Goal: Information Seeking & Learning: Learn about a topic

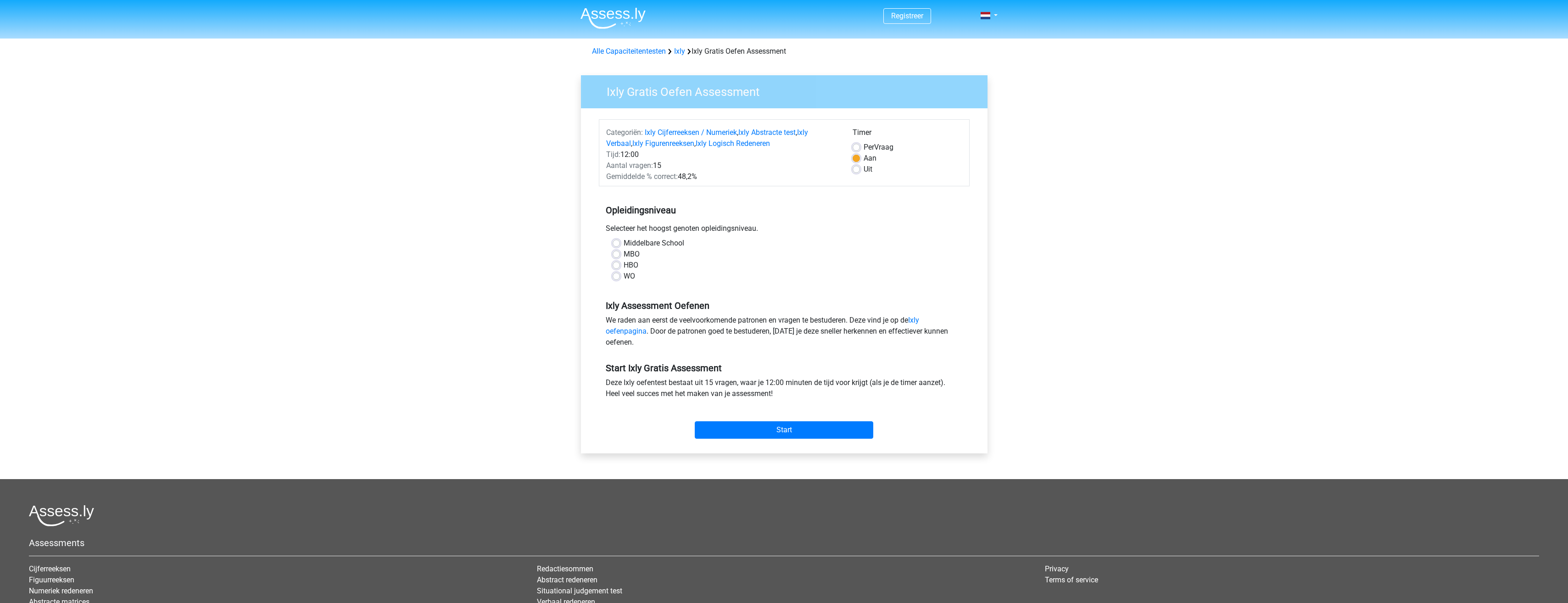
scroll to position [72, 0]
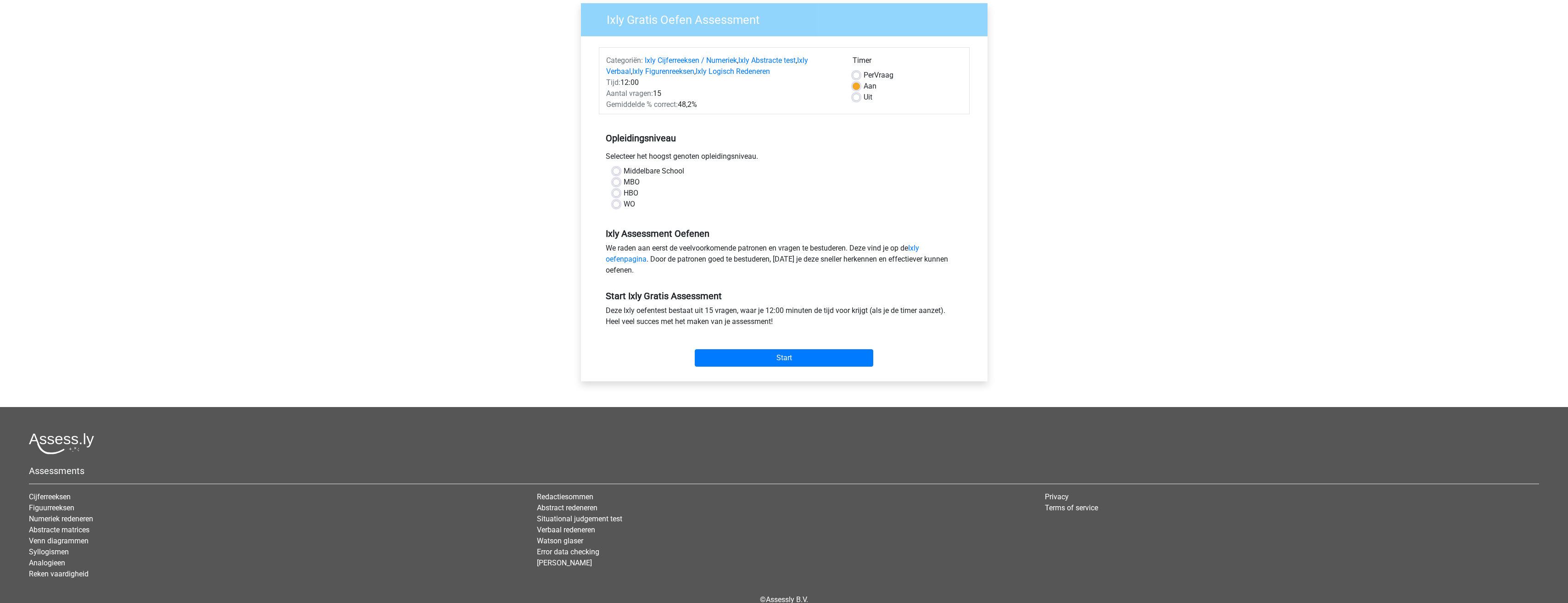
click at [623, 193] on label "HBO" at bounding box center [631, 193] width 15 height 11
click at [620, 193] on input "HBO" at bounding box center [617, 192] width 7 height 9
radio input "true"
click at [788, 355] on input "Start" at bounding box center [784, 357] width 178 height 17
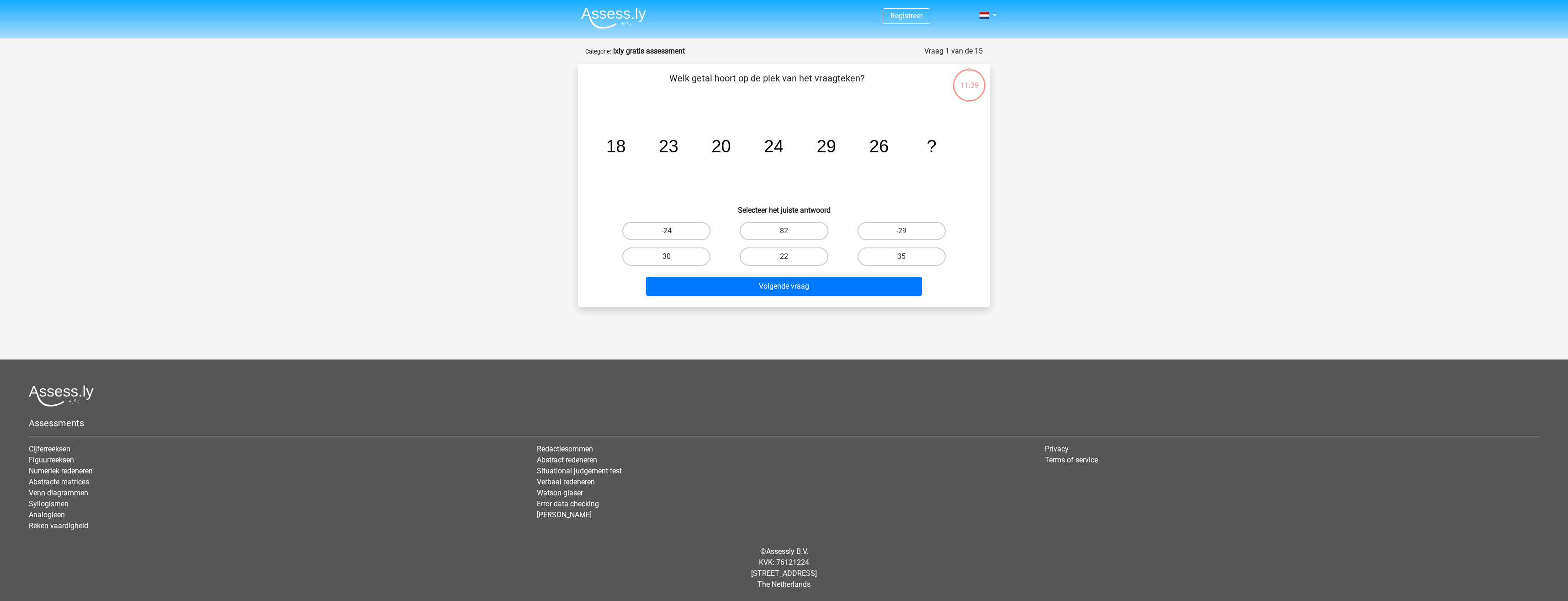
click at [656, 254] on label "30" at bounding box center [666, 257] width 88 height 19
click at [667, 257] on input "30" at bounding box center [670, 260] width 6 height 6
radio input "true"
click at [756, 284] on button "Volgende vraag" at bounding box center [784, 286] width 277 height 19
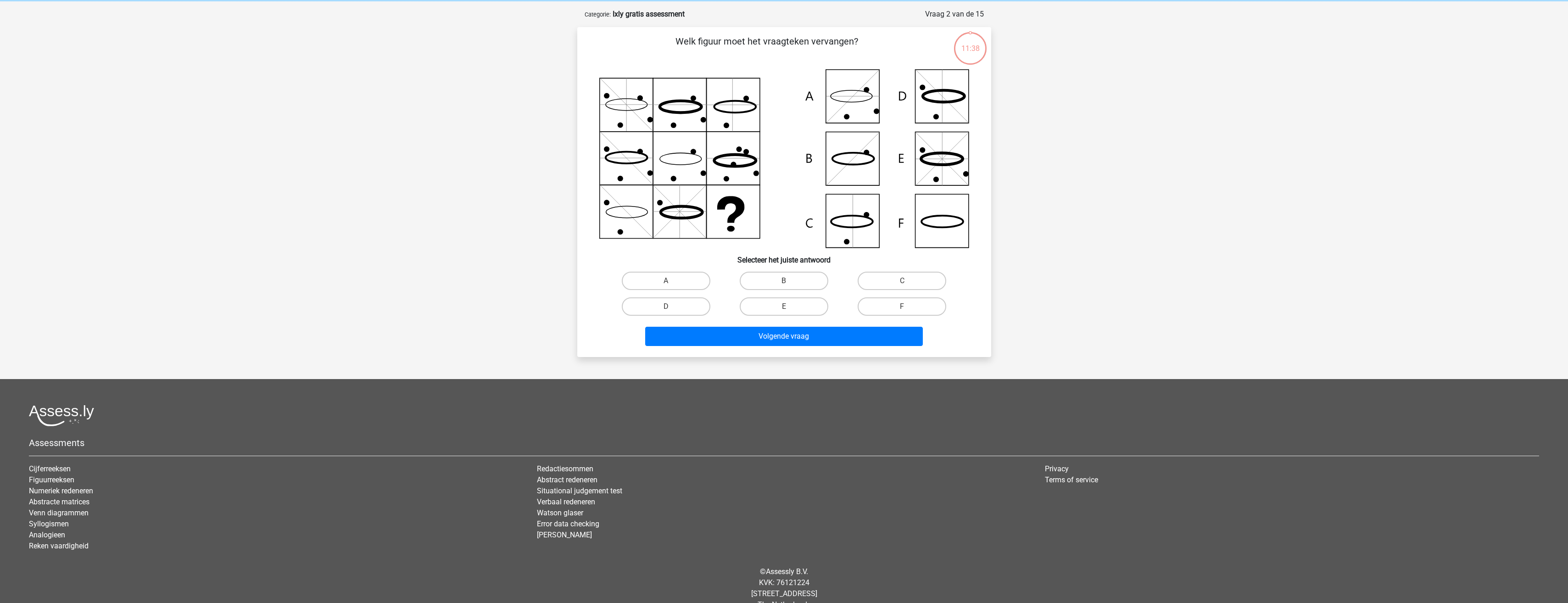
scroll to position [46, 0]
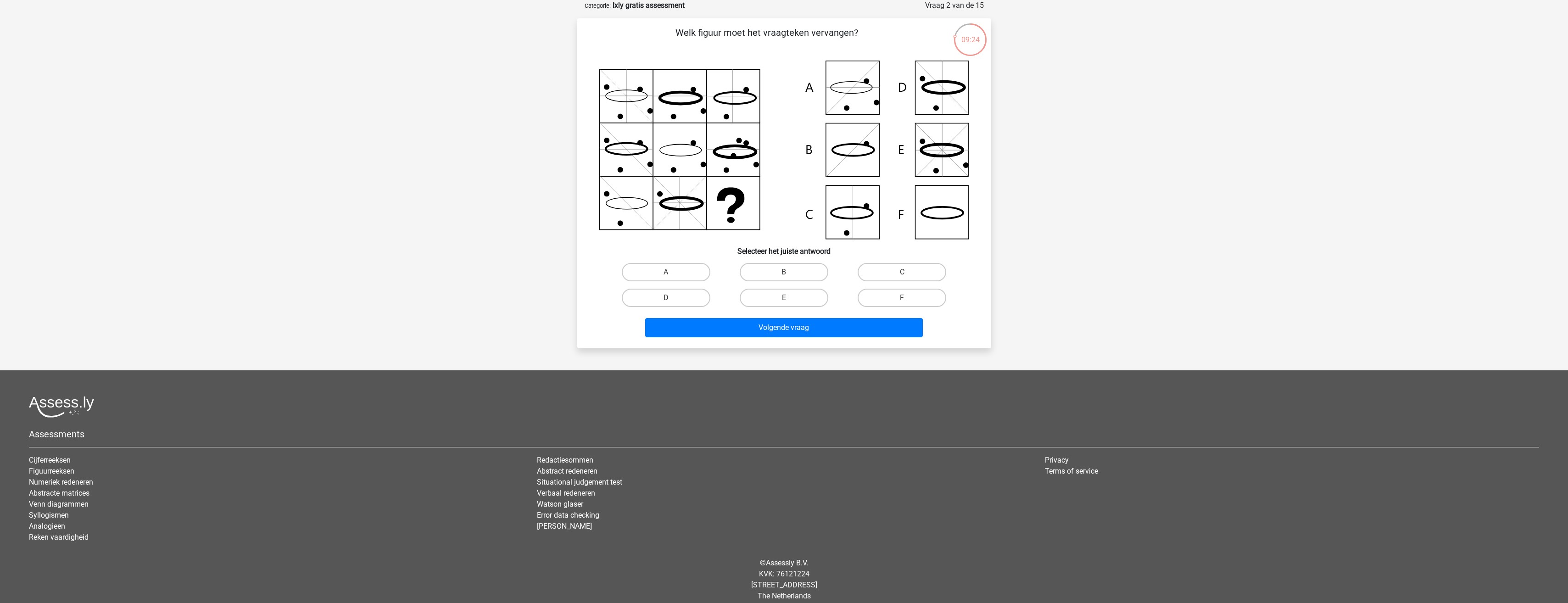
click at [939, 221] on icon at bounding box center [784, 149] width 370 height 178
click at [942, 209] on icon at bounding box center [784, 149] width 370 height 178
click at [909, 296] on label "F" at bounding box center [902, 298] width 89 height 19
click at [908, 298] on input "F" at bounding box center [905, 301] width 6 height 6
radio input "true"
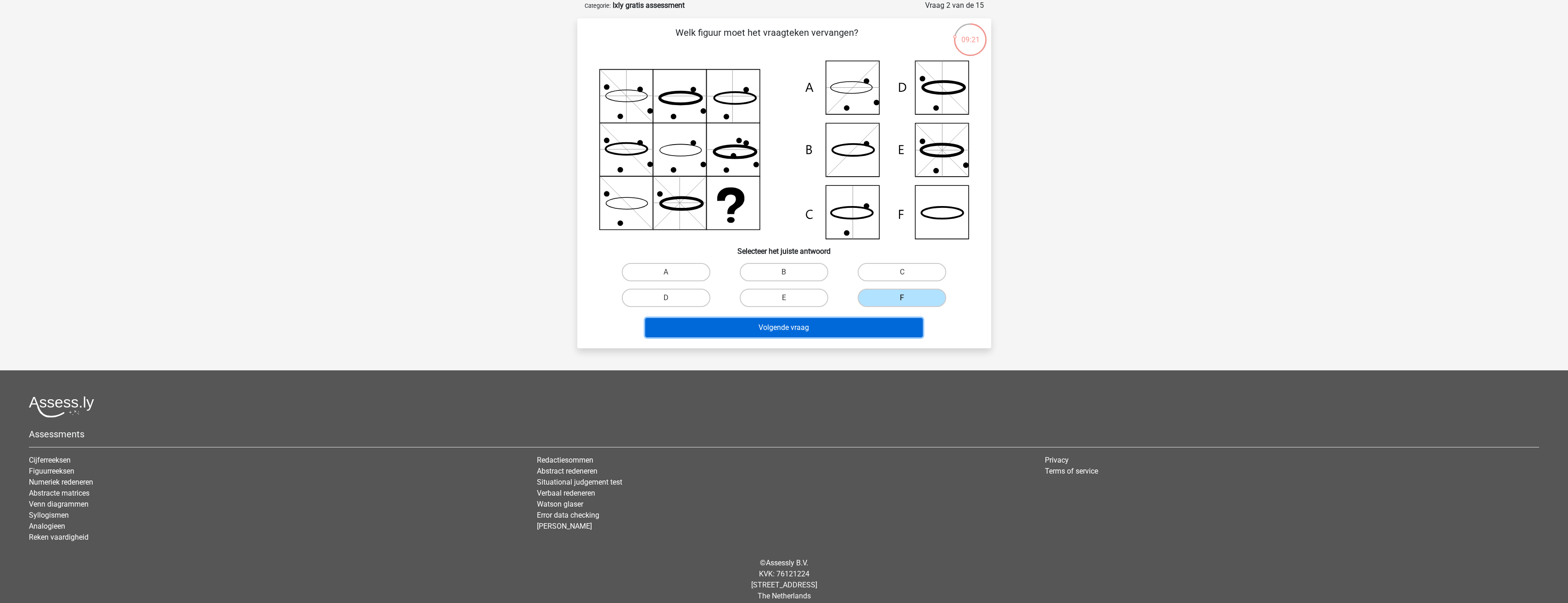
click at [809, 328] on button "Volgende vraag" at bounding box center [784, 328] width 278 height 19
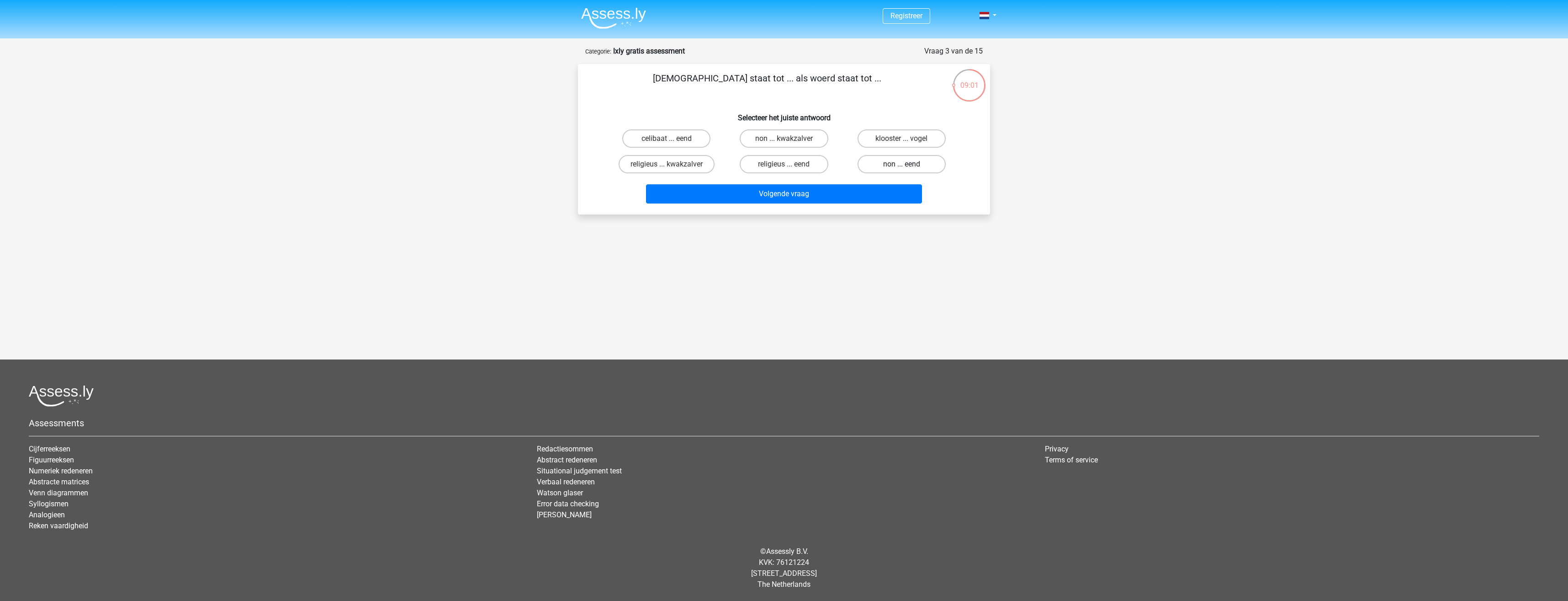
click at [894, 164] on label "non ... eend" at bounding box center [902, 164] width 88 height 19
click at [902, 164] on input "non ... eend" at bounding box center [905, 167] width 6 height 6
radio input "true"
click at [792, 187] on button "Volgende vraag" at bounding box center [784, 194] width 277 height 19
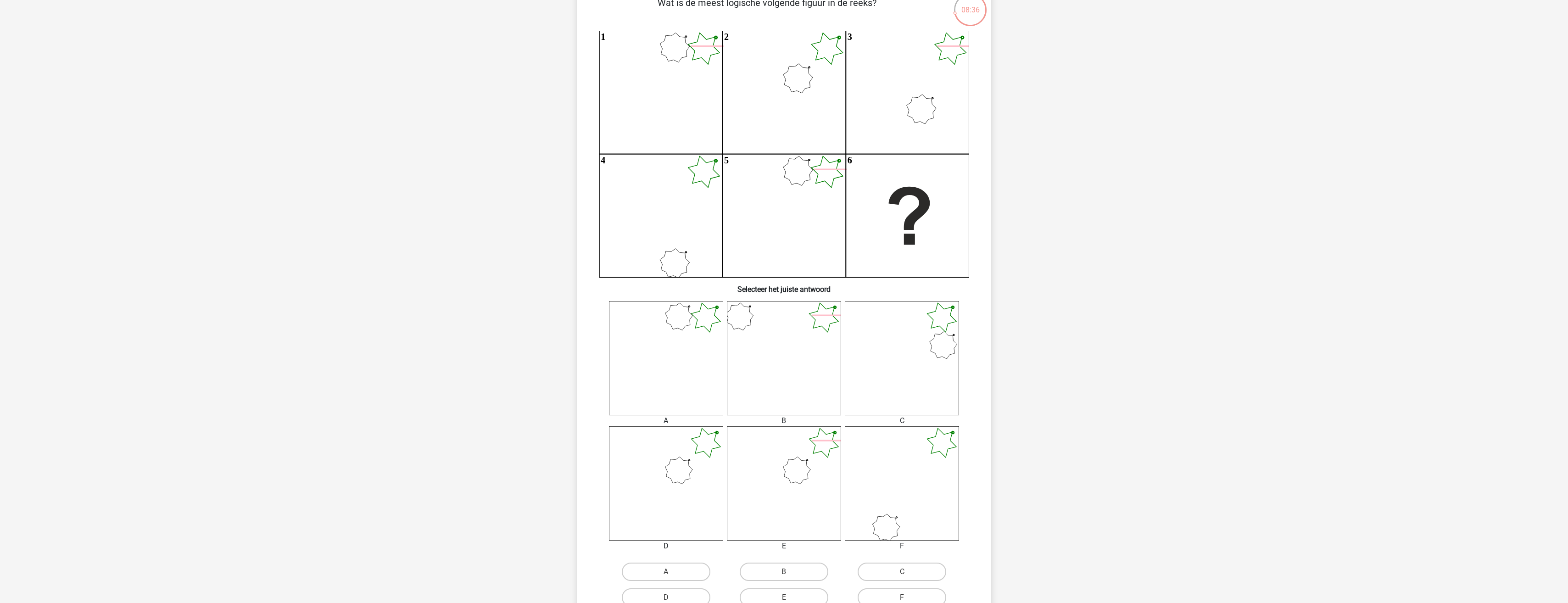
scroll to position [92, 0]
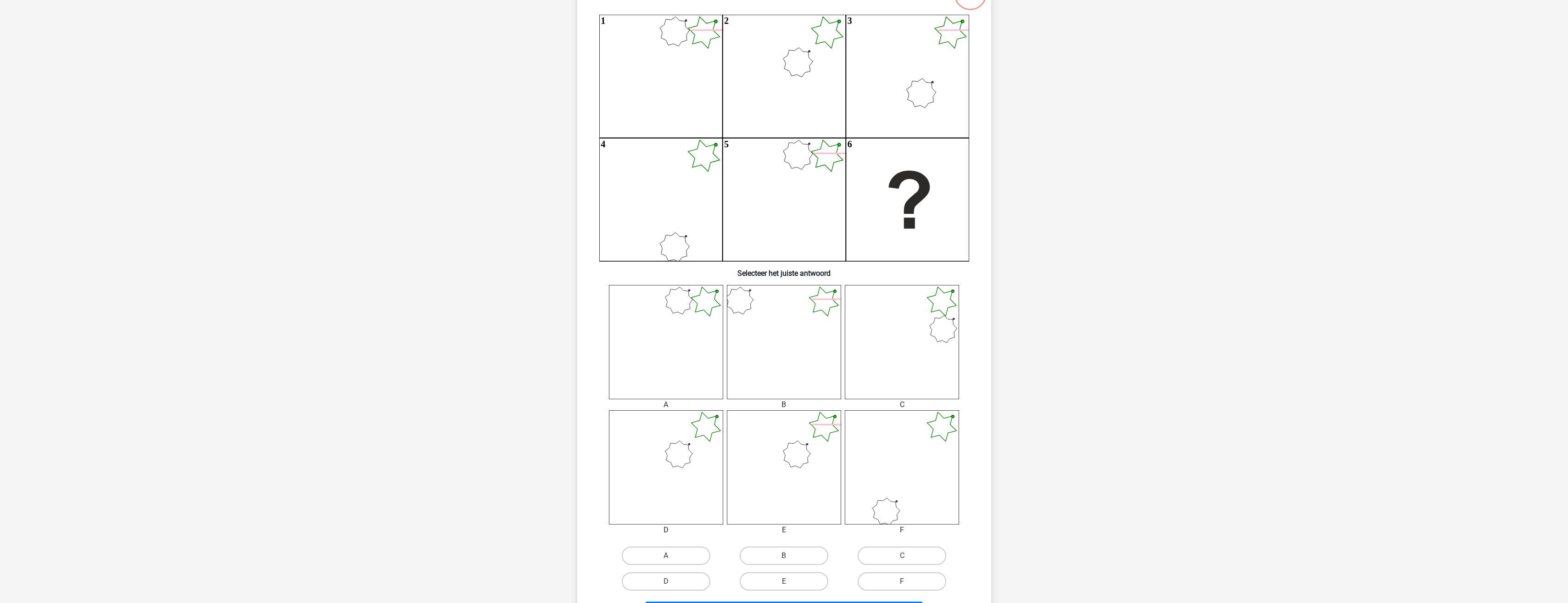
click at [674, 460] on icon at bounding box center [666, 466] width 114 height 114
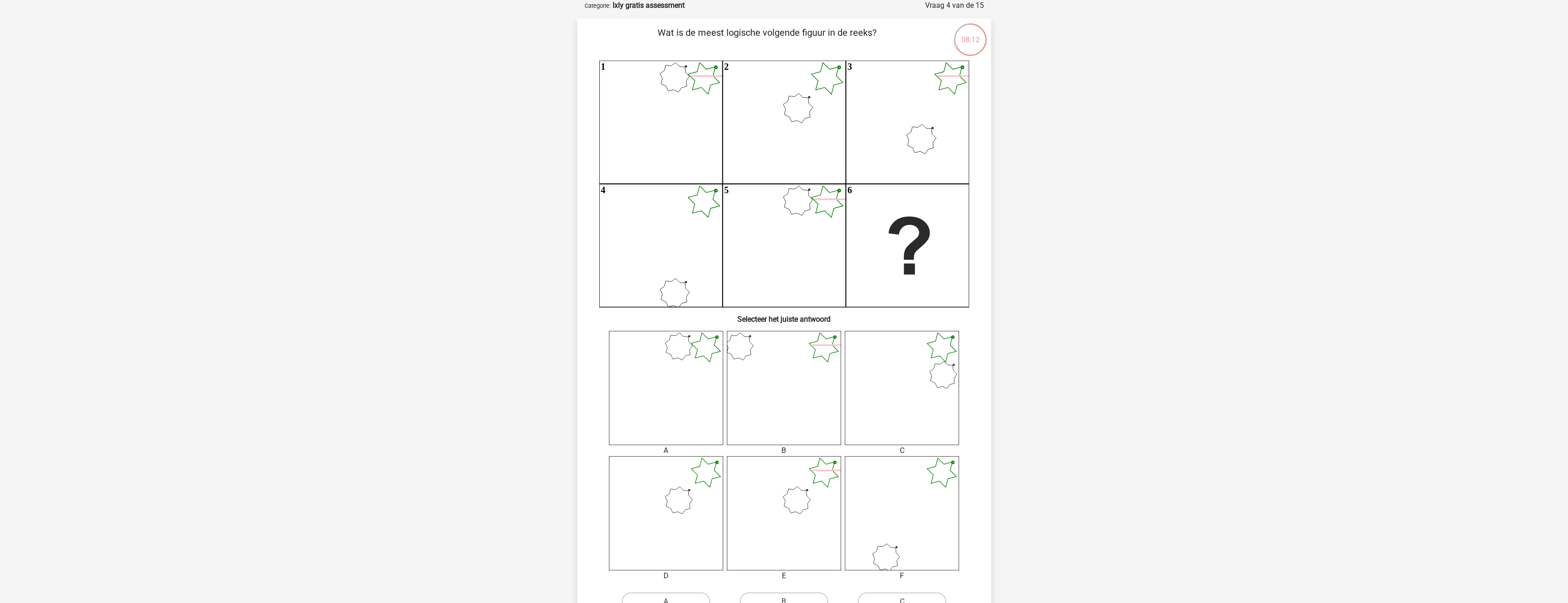
click at [652, 493] on icon at bounding box center [666, 513] width 114 height 114
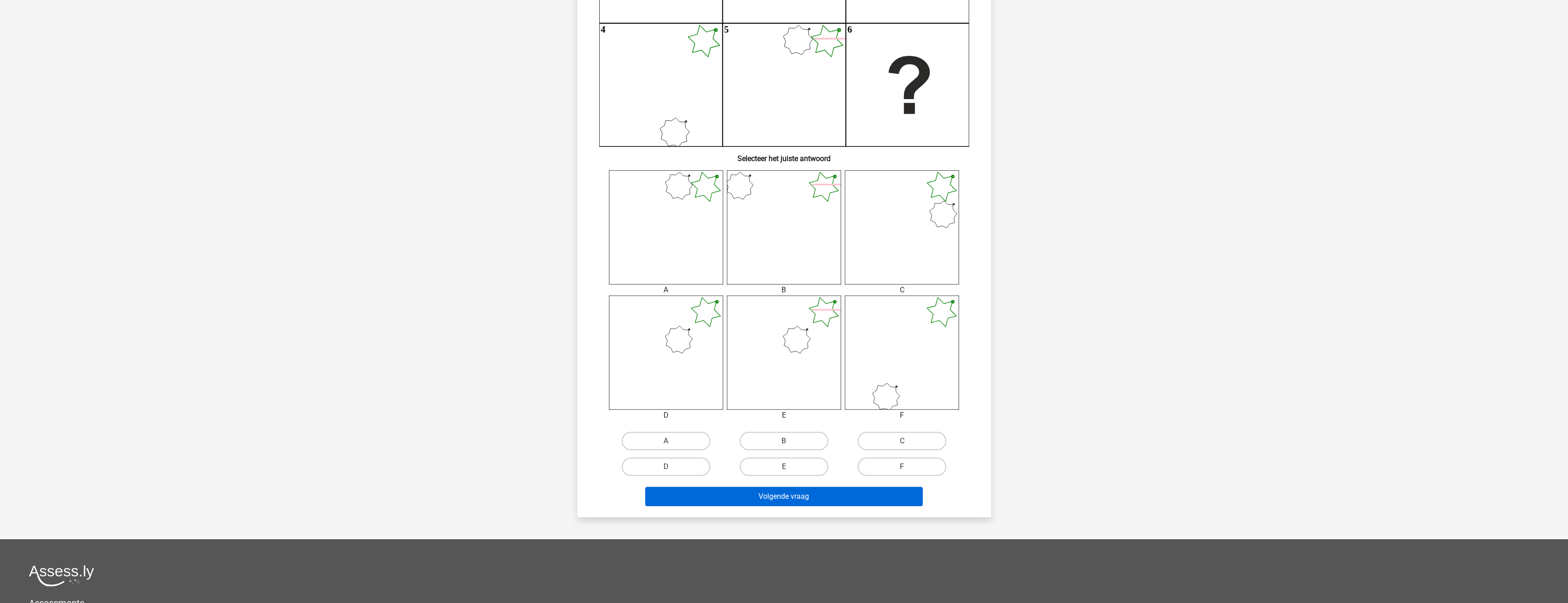
scroll to position [229, 0]
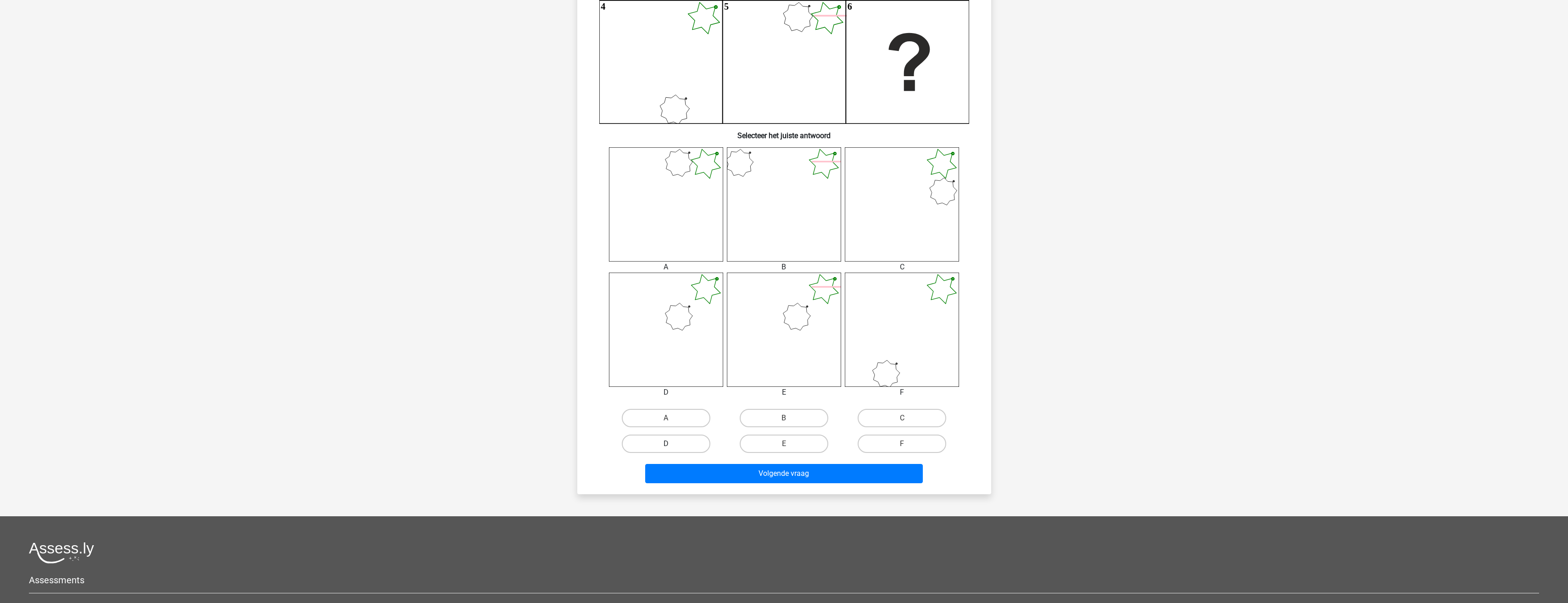
click at [658, 438] on label "D" at bounding box center [666, 443] width 89 height 19
click at [666, 443] on input "D" at bounding box center [669, 446] width 6 height 6
radio input "true"
click at [750, 477] on button "Volgende vraag" at bounding box center [784, 473] width 278 height 19
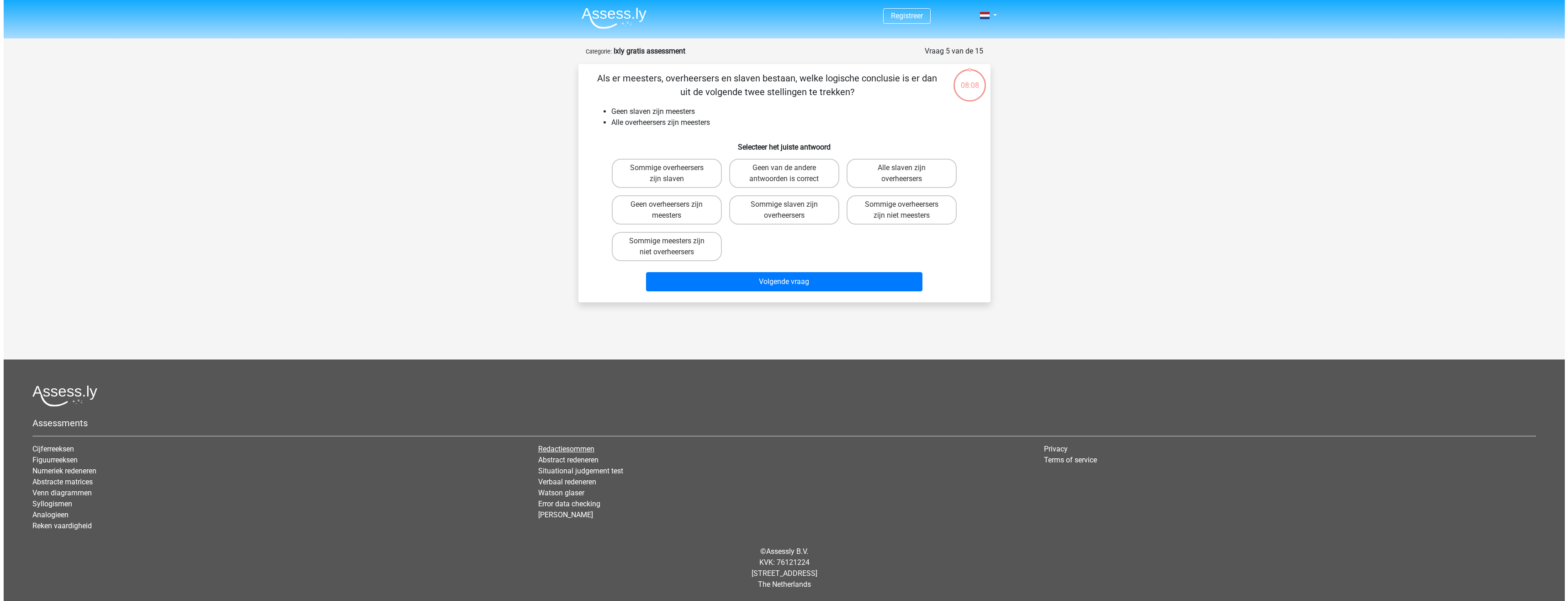
scroll to position [0, 0]
click at [798, 175] on label "Geen van de andere antwoorden is correct" at bounding box center [784, 173] width 110 height 29
click at [790, 174] on input "Geen van de andere antwoorden is correct" at bounding box center [787, 171] width 6 height 6
radio input "true"
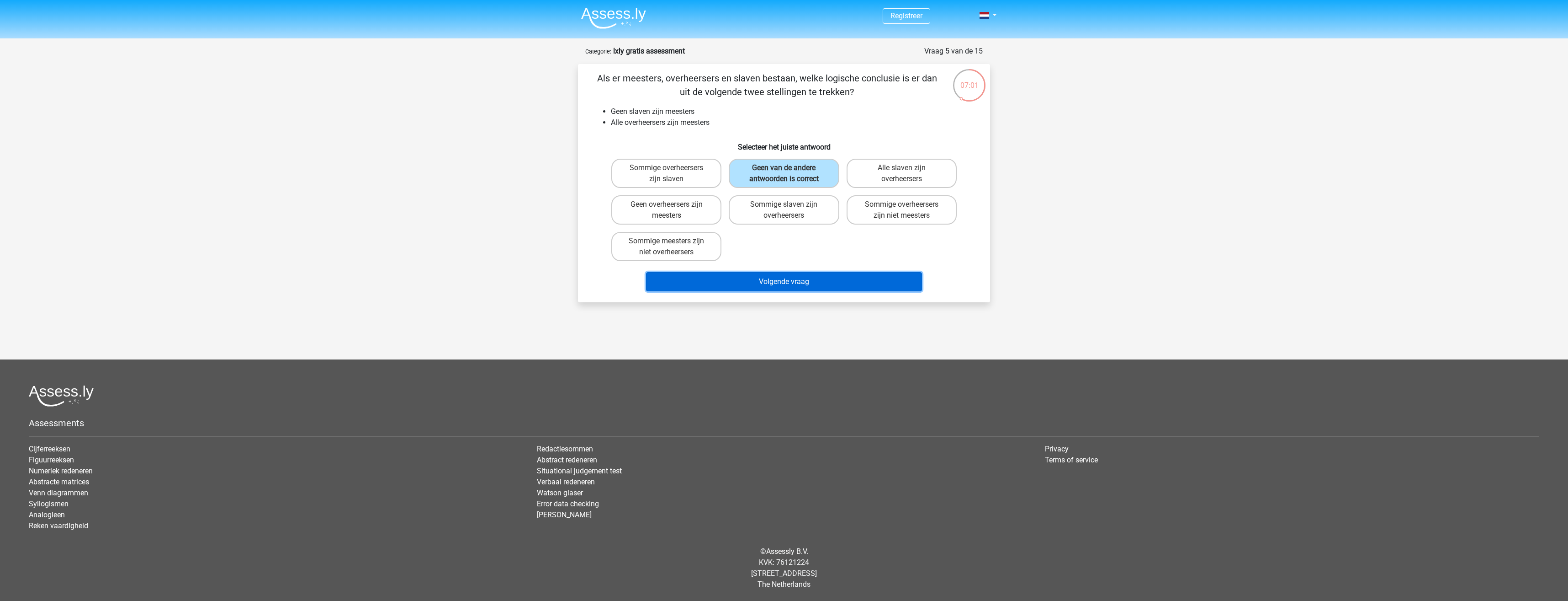
click at [787, 280] on button "Volgende vraag" at bounding box center [784, 282] width 277 height 19
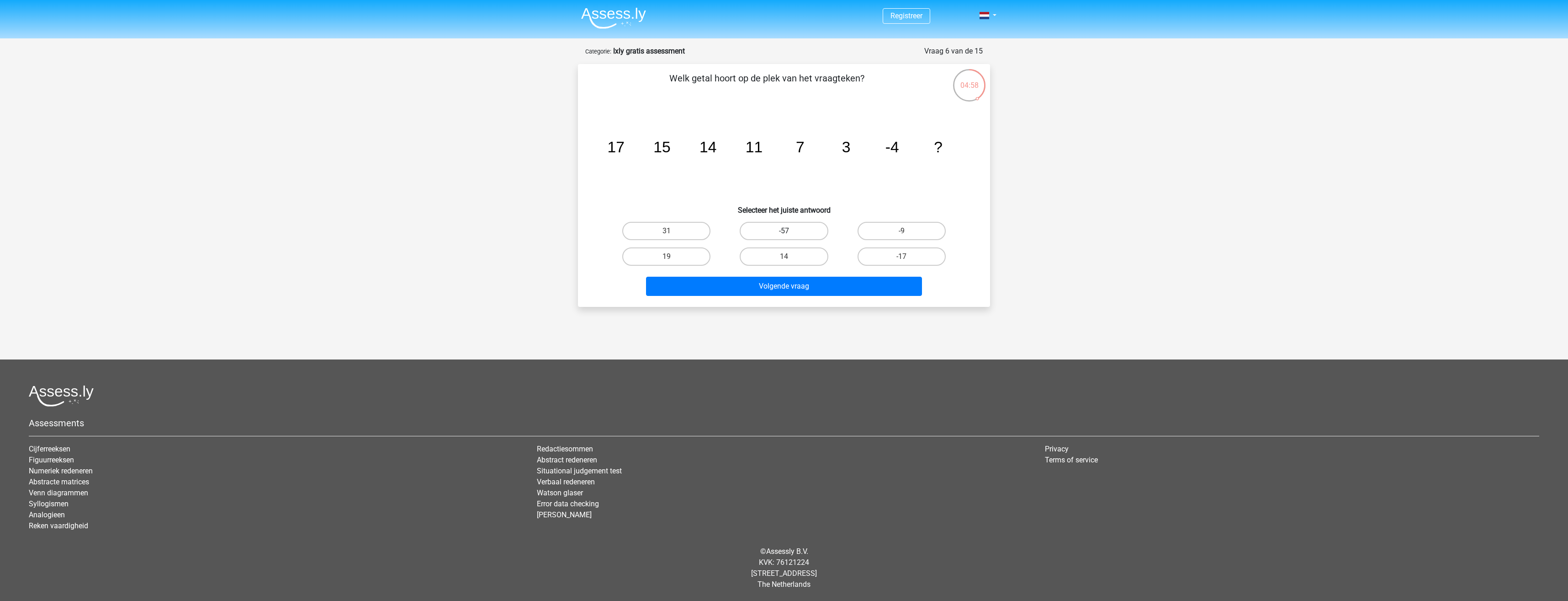
click at [780, 225] on label "-57" at bounding box center [784, 231] width 88 height 19
click at [784, 231] on input "-57" at bounding box center [787, 234] width 6 height 6
radio input "true"
click at [763, 286] on button "Volgende vraag" at bounding box center [784, 286] width 277 height 19
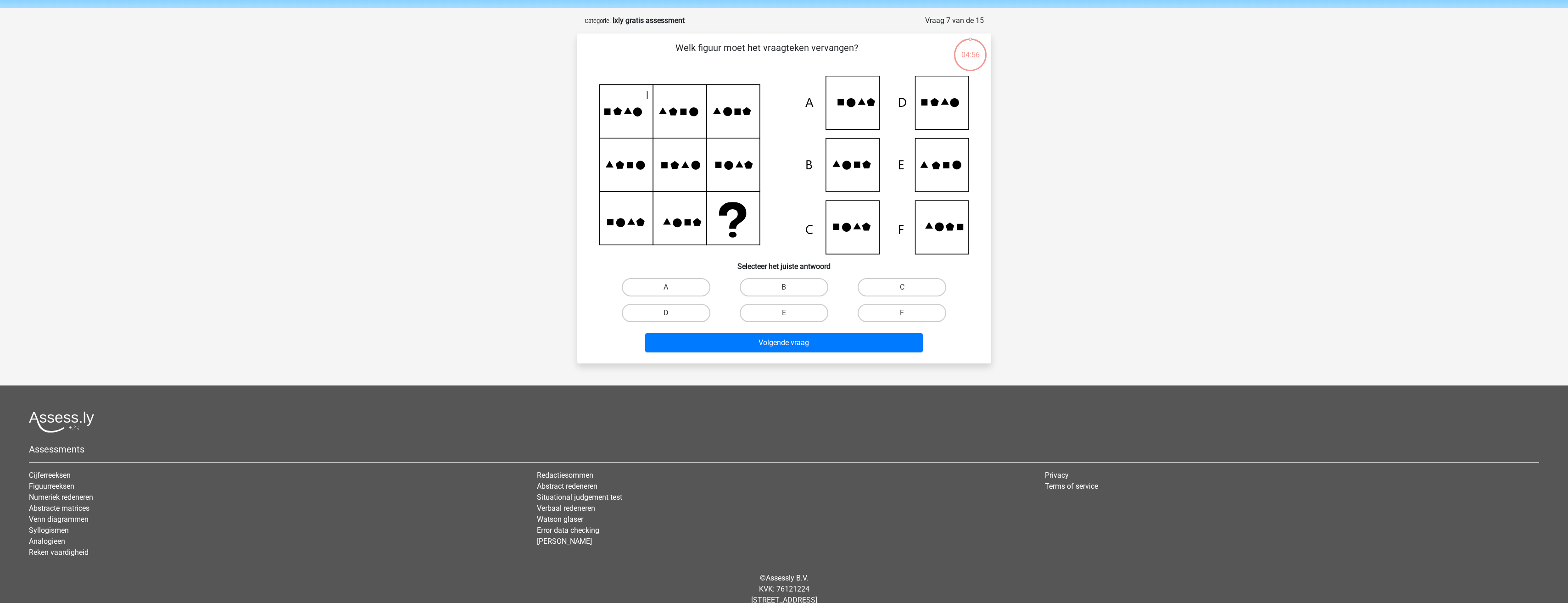
scroll to position [46, 0]
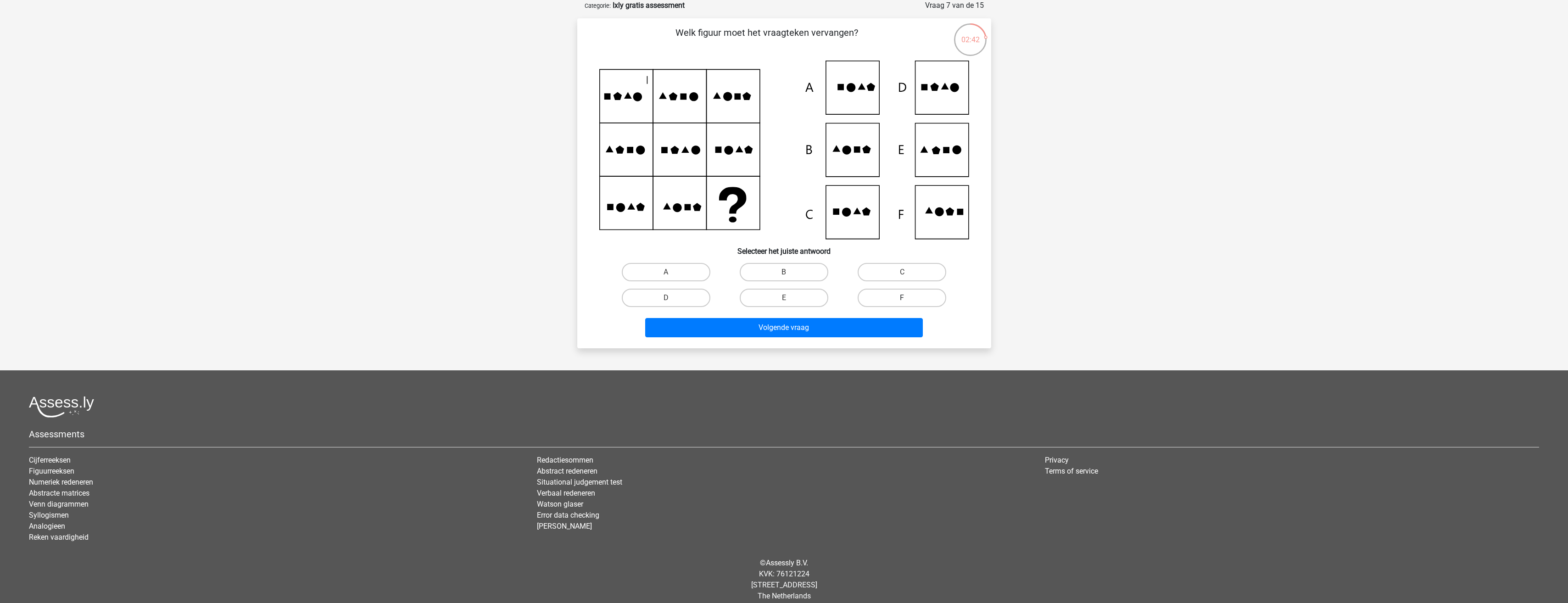
click at [896, 295] on label "F" at bounding box center [902, 298] width 89 height 19
click at [902, 298] on input "F" at bounding box center [905, 301] width 6 height 6
radio input "true"
click at [827, 322] on button "Volgende vraag" at bounding box center [784, 328] width 278 height 19
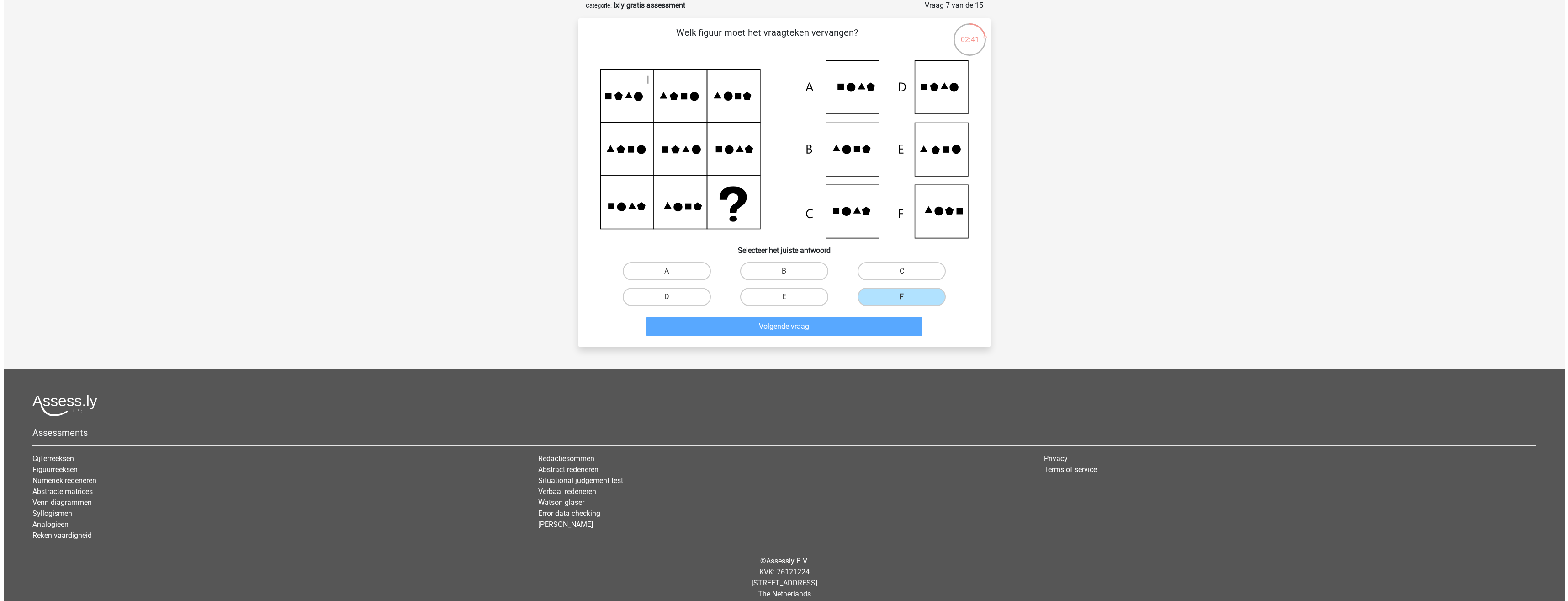
scroll to position [0, 0]
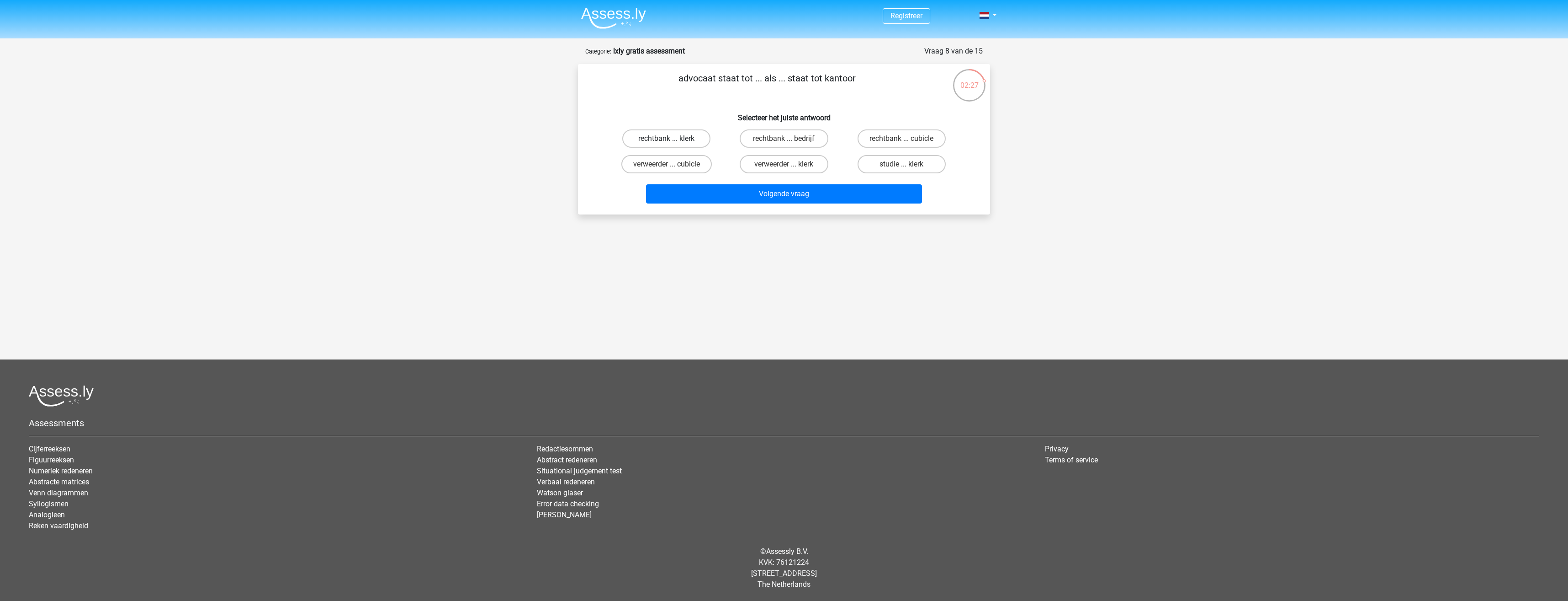
click at [669, 136] on label "rechtbank ... klerk" at bounding box center [666, 138] width 88 height 19
click at [669, 138] on input "rechtbank ... klerk" at bounding box center [670, 141] width 6 height 6
radio input "true"
click at [772, 194] on button "Volgende vraag" at bounding box center [784, 194] width 277 height 19
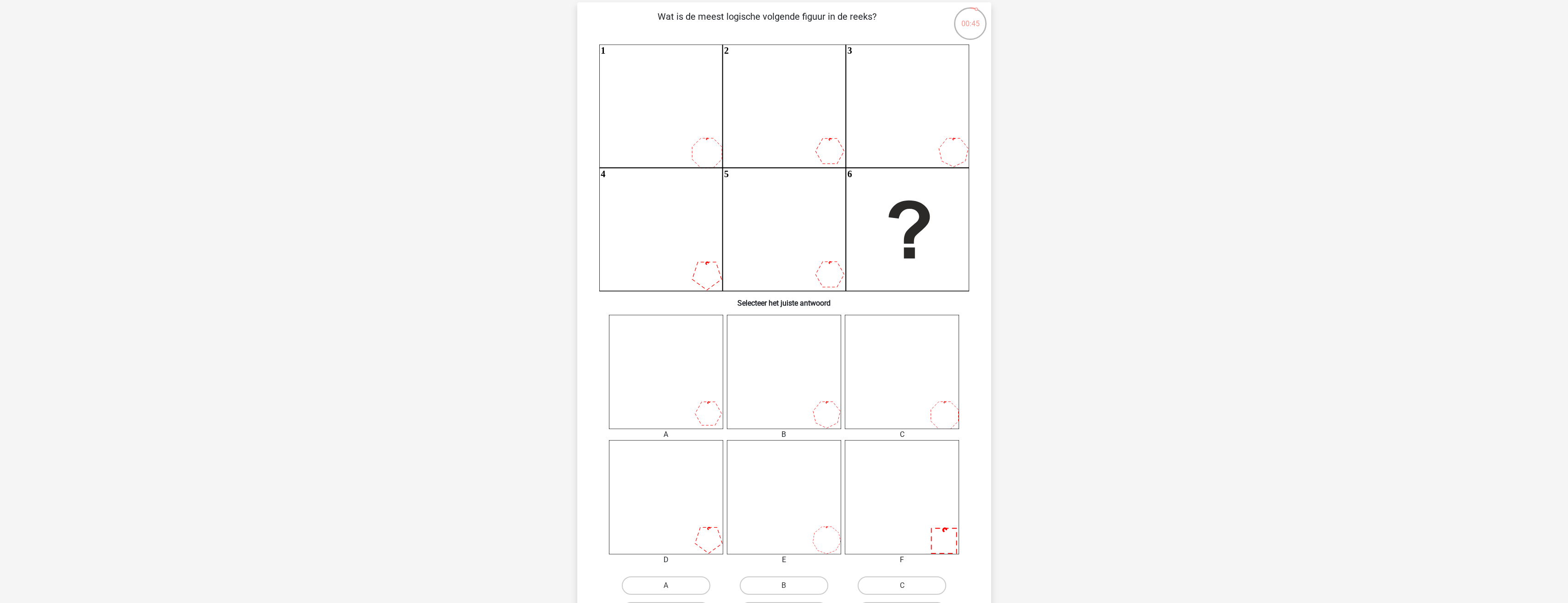
scroll to position [46, 0]
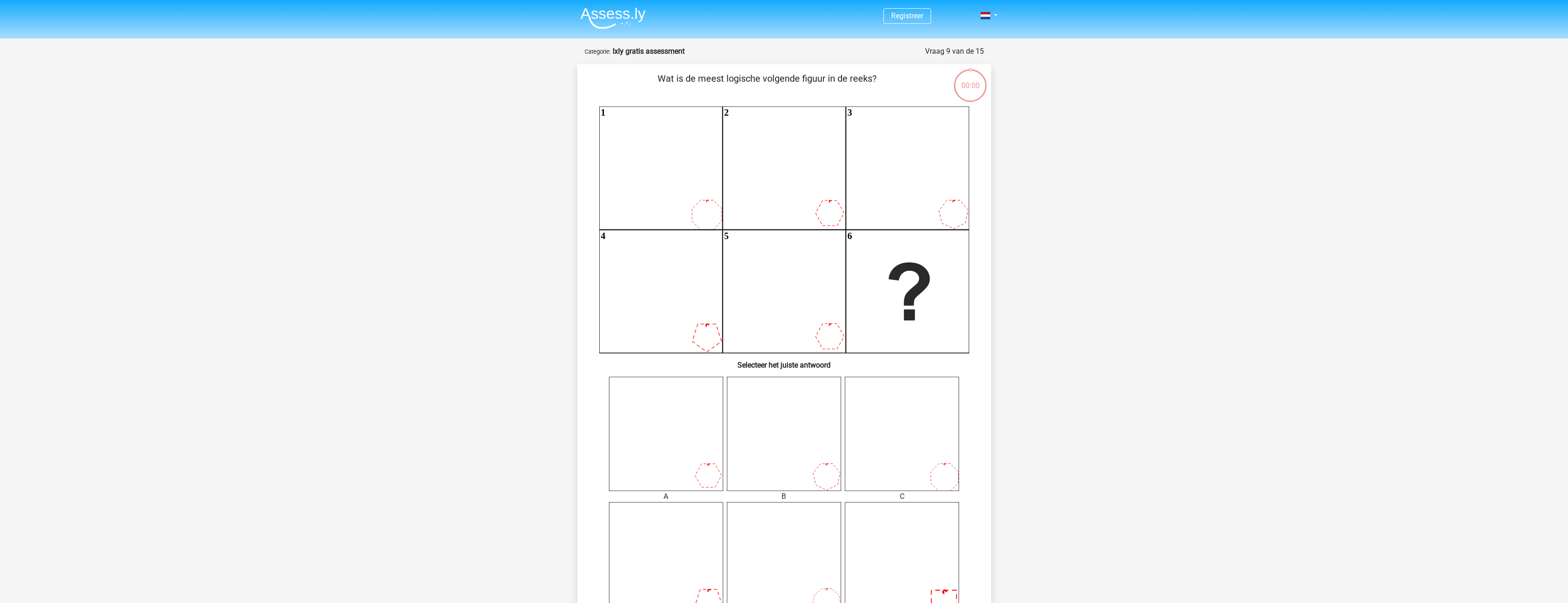
scroll to position [46, 0]
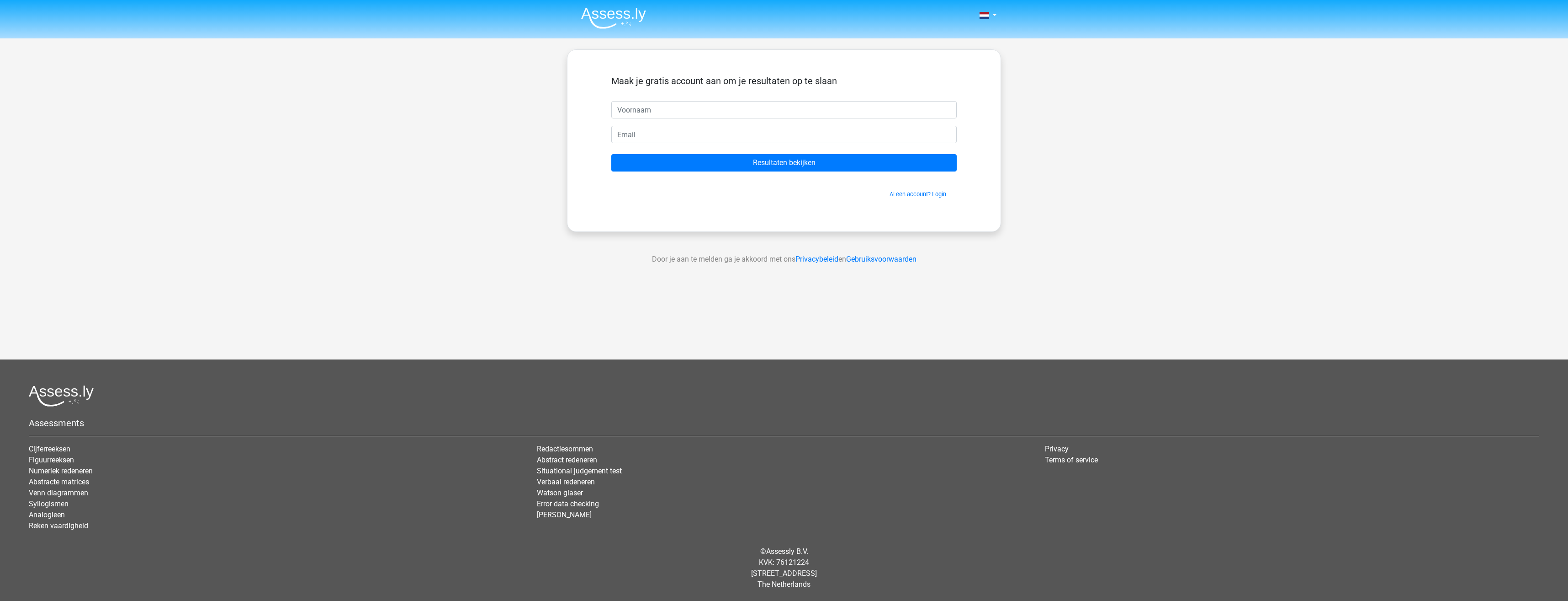
click at [912, 499] on li "Error data checking" at bounding box center [784, 504] width 494 height 11
click at [716, 106] on input "text" at bounding box center [784, 109] width 346 height 17
type input "Willemien"
click at [644, 135] on input "email" at bounding box center [784, 134] width 346 height 17
type input "booster.wn@gmail.com"
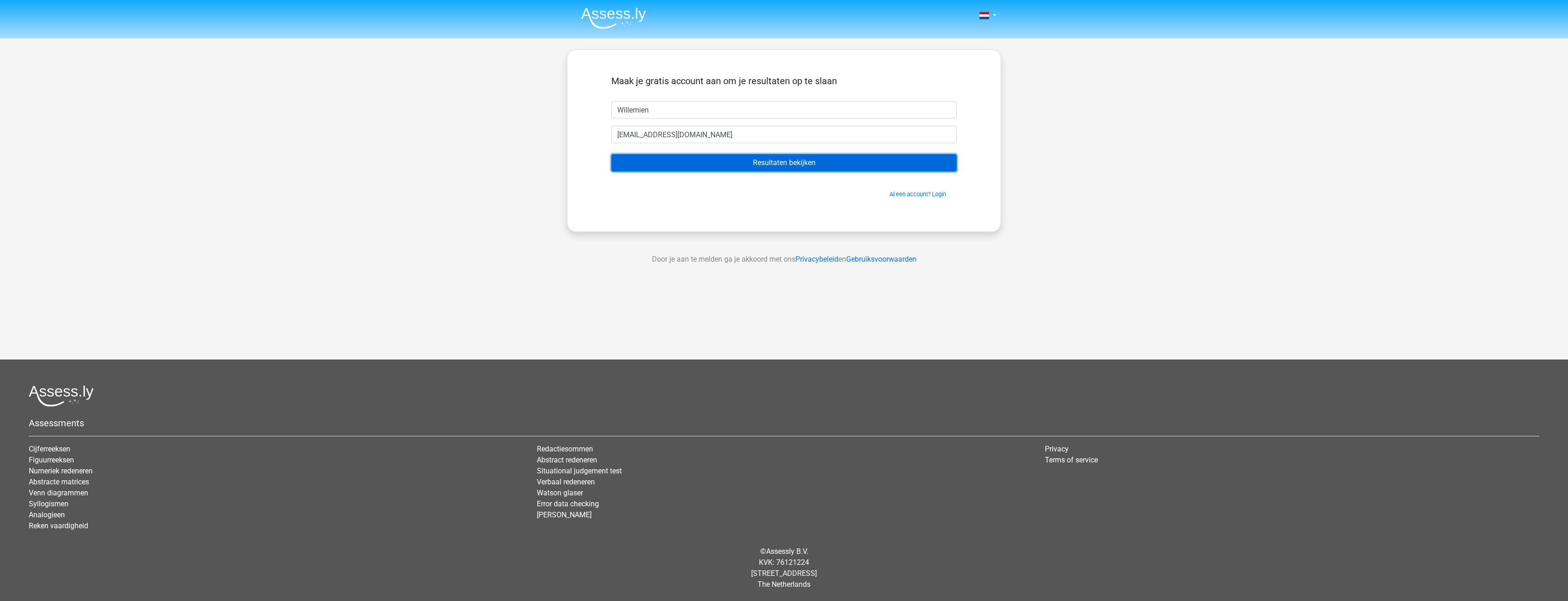
click at [810, 160] on input "Resultaten bekijken" at bounding box center [784, 162] width 346 height 17
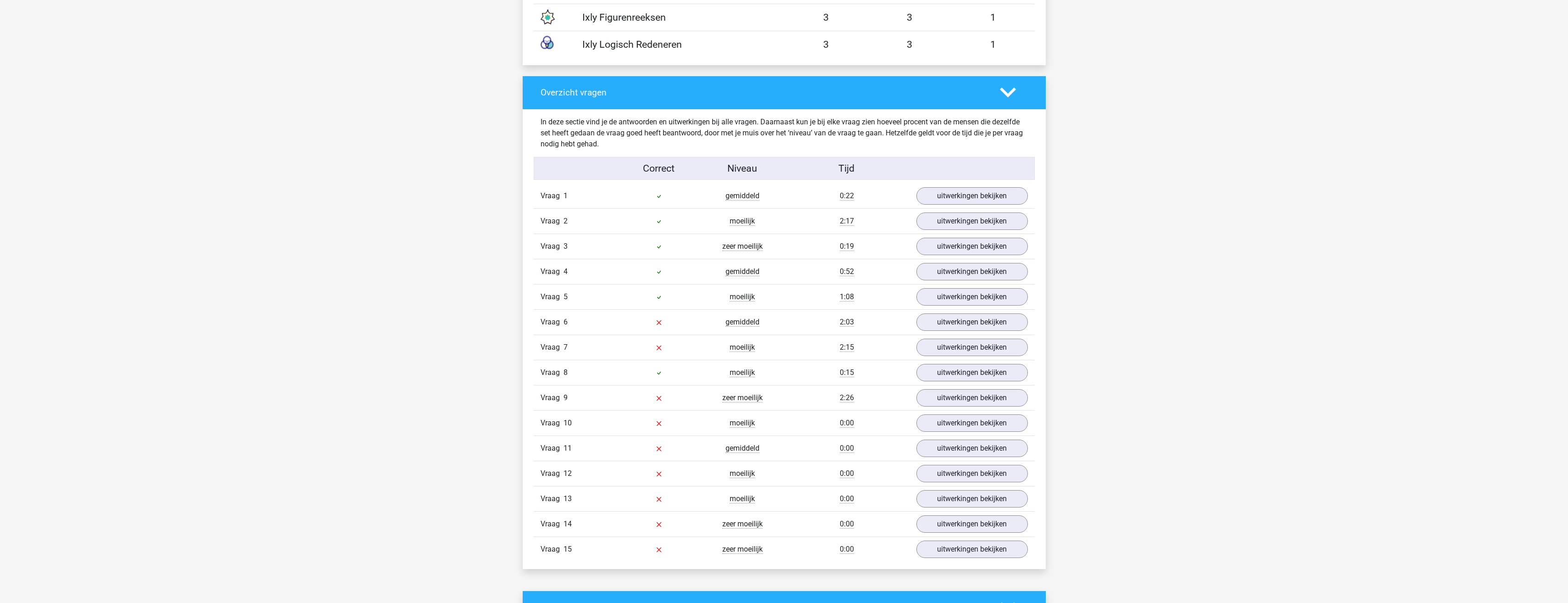
scroll to position [917, 0]
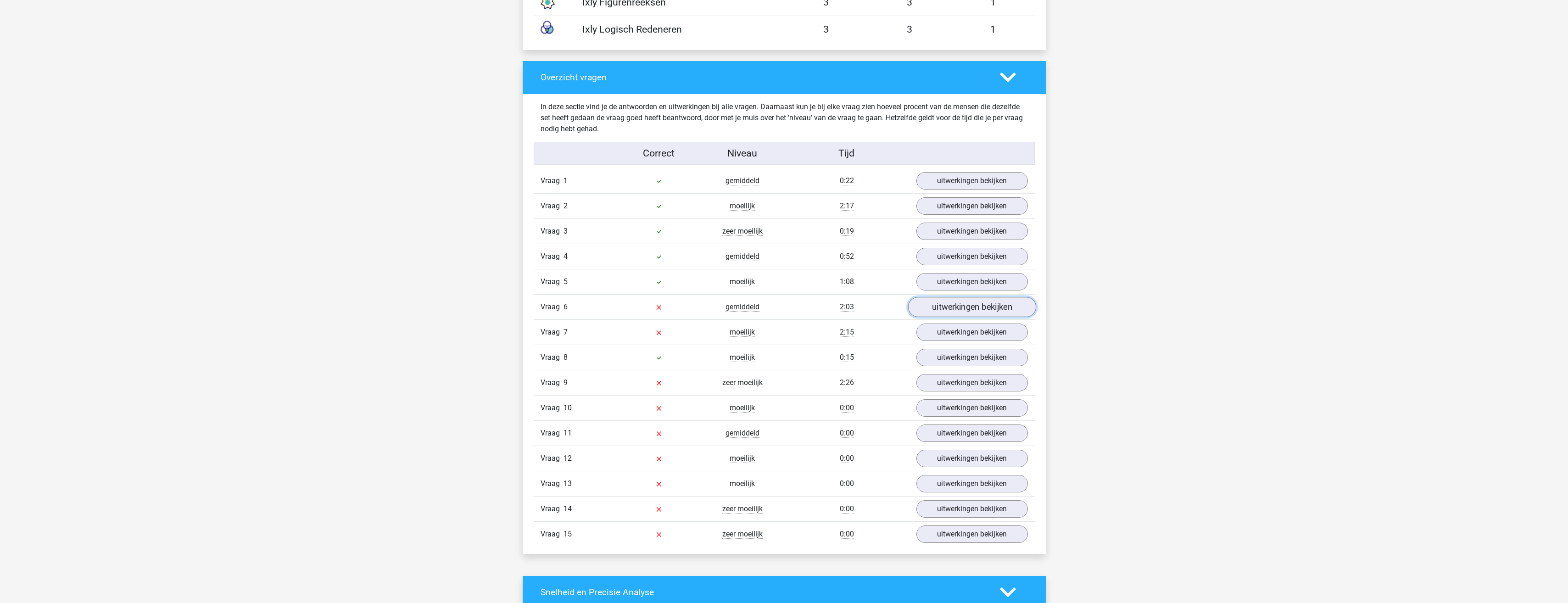
click at [973, 304] on link "uitwerkingen bekijken" at bounding box center [971, 307] width 128 height 20
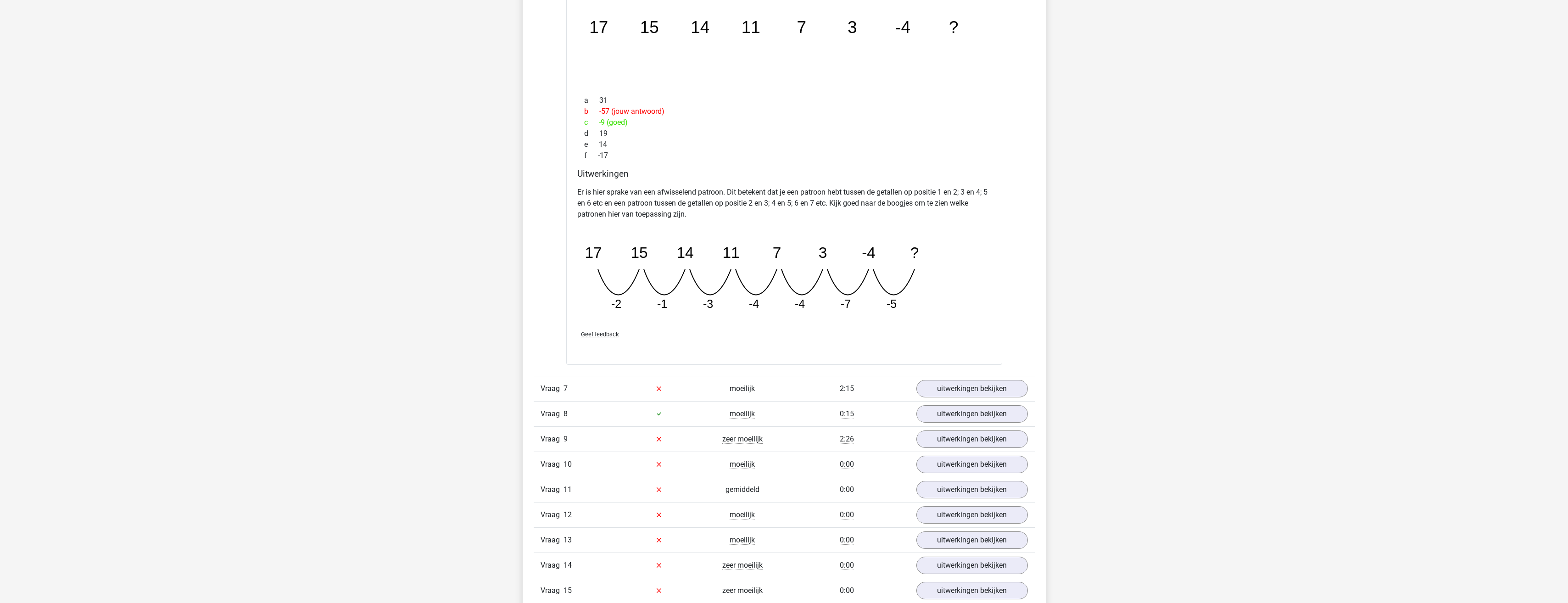
scroll to position [1284, 0]
click at [956, 387] on link "uitwerkingen bekijken" at bounding box center [971, 387] width 128 height 20
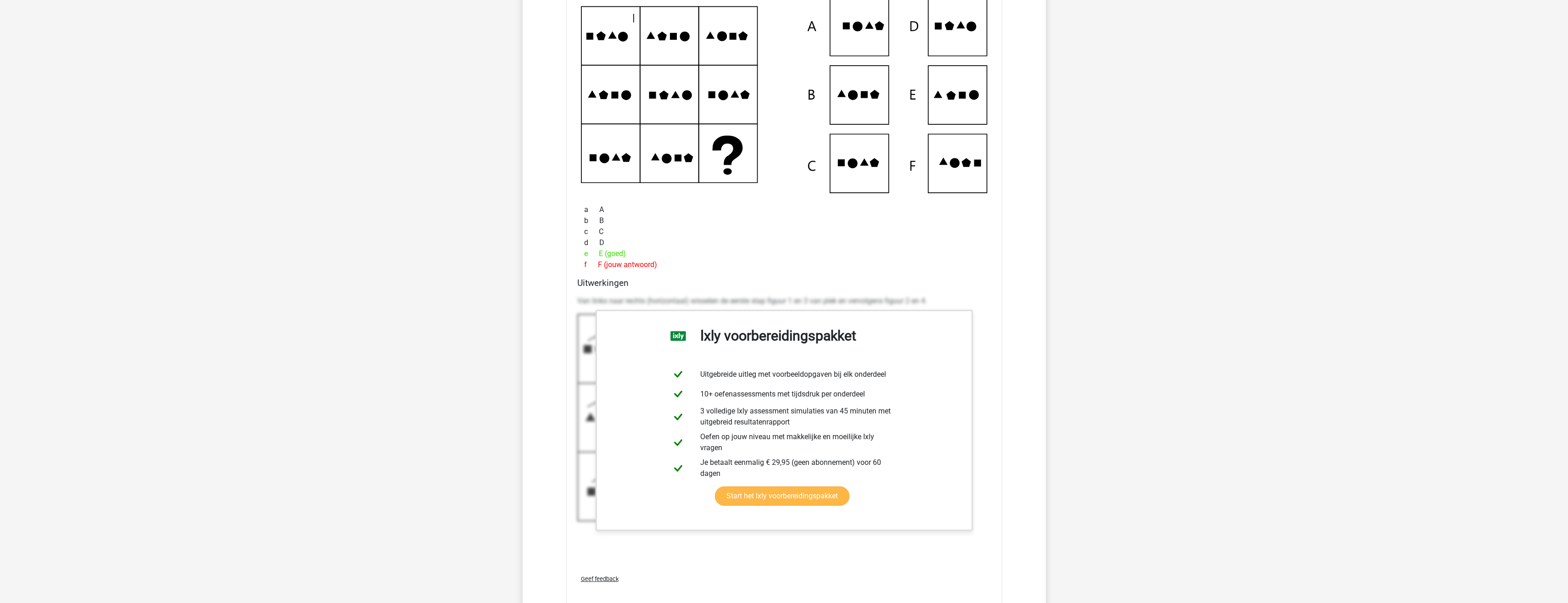
scroll to position [1743, 0]
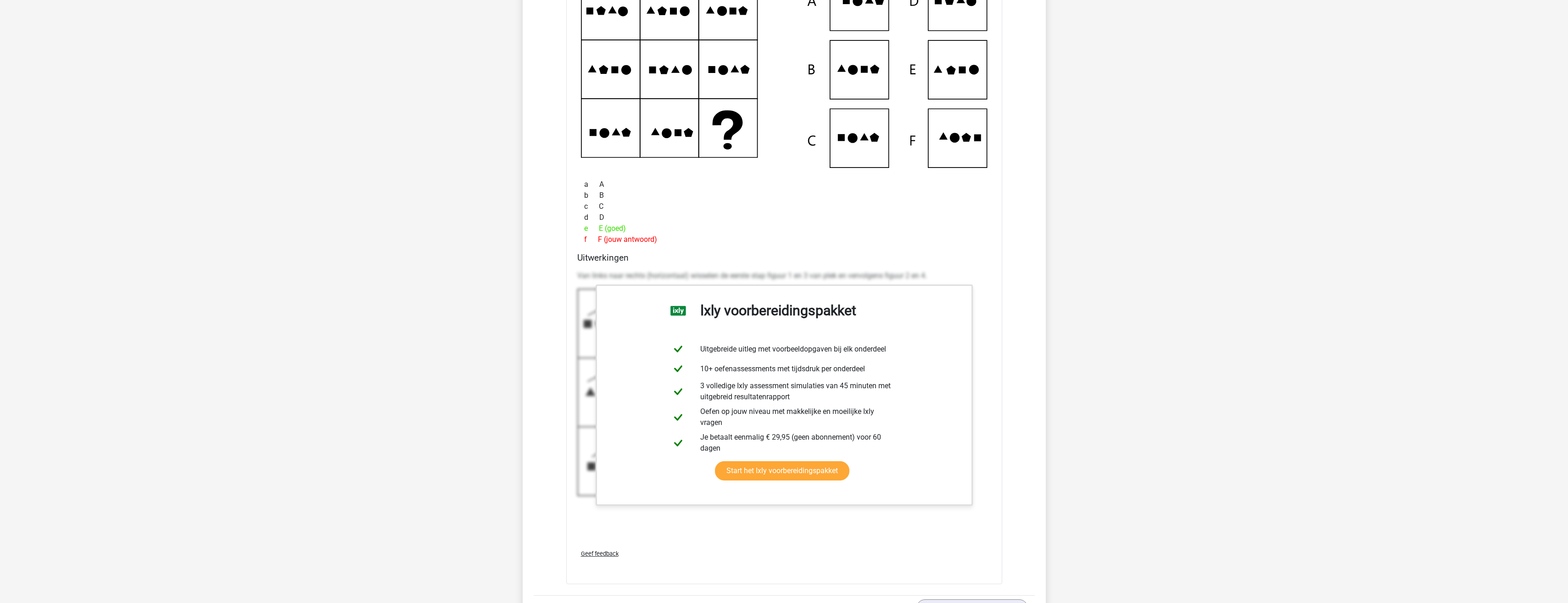
click at [606, 252] on h4 "Uitwerkingen" at bounding box center [784, 257] width 414 height 10
click at [606, 256] on h4 "Uitwerkingen" at bounding box center [784, 257] width 414 height 10
click at [470, 329] on div "Kies premium Willemien booster.wn@gmail.com" at bounding box center [784, 20] width 1568 height 3527
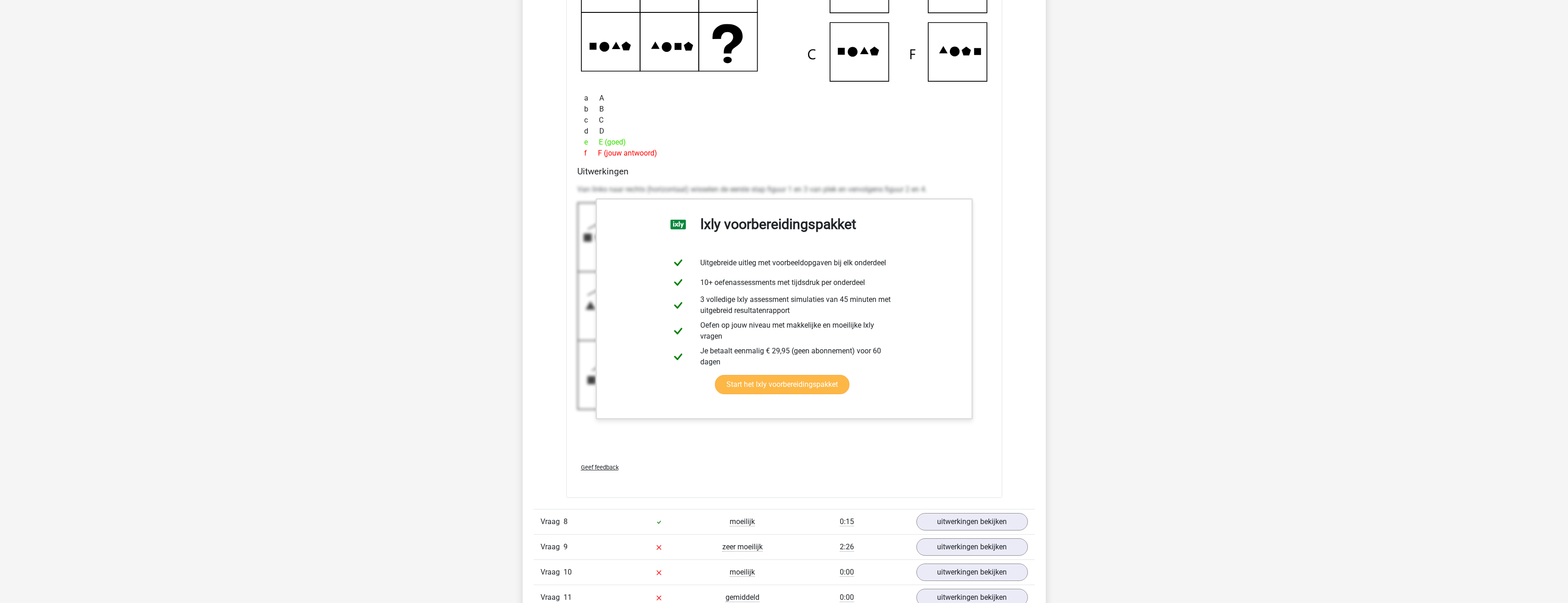
scroll to position [1834, 0]
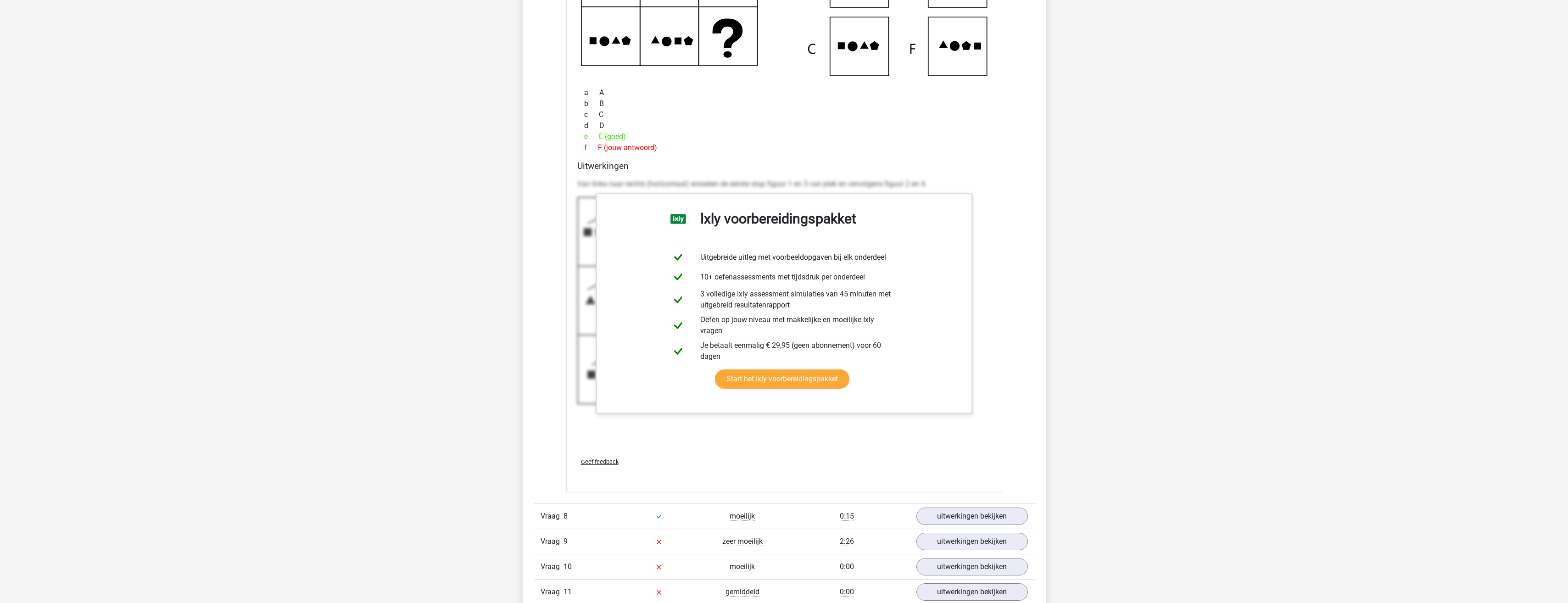
click at [582, 216] on icon at bounding box center [681, 301] width 208 height 207
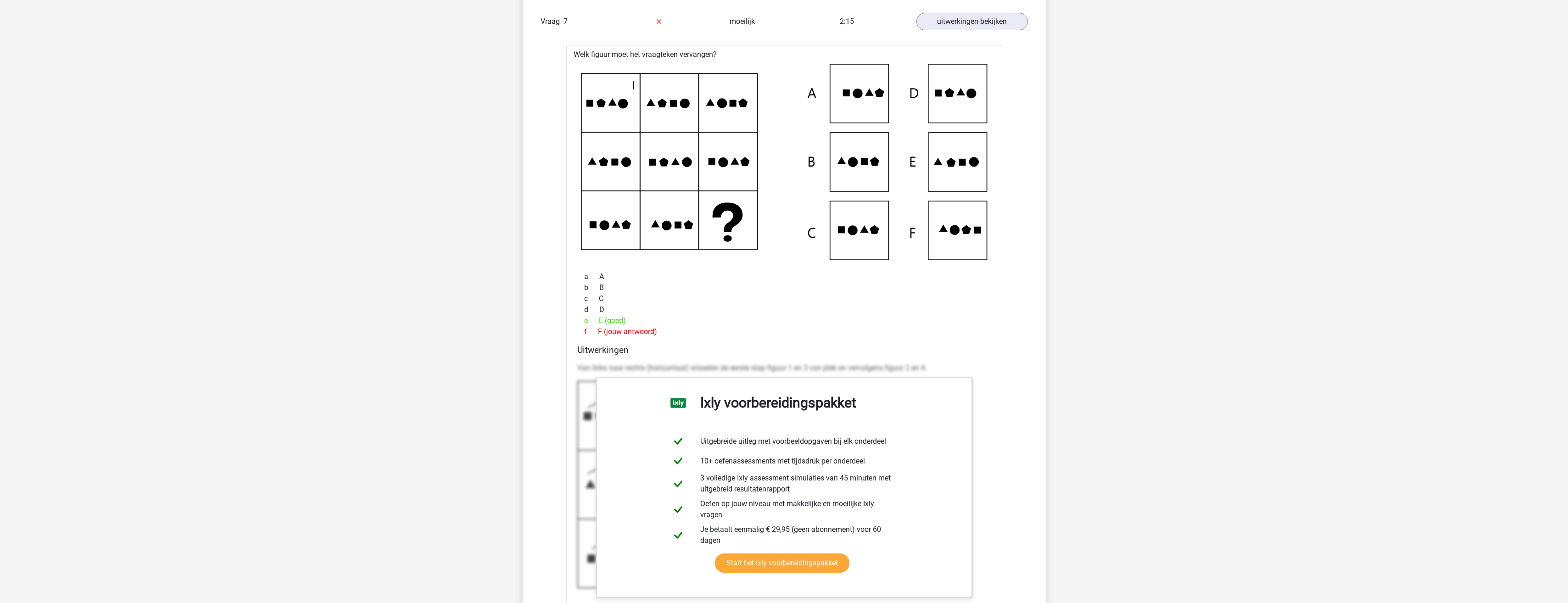
scroll to position [1652, 0]
click at [966, 169] on icon at bounding box center [784, 161] width 407 height 196
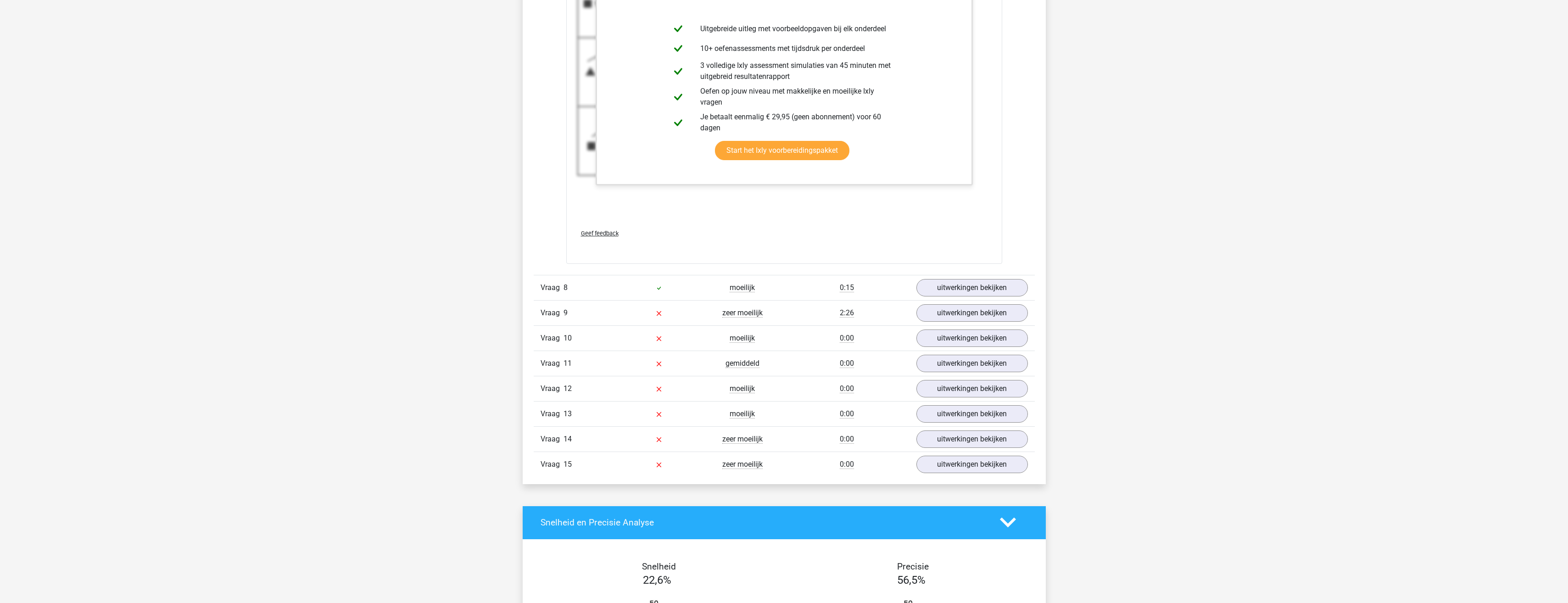
scroll to position [2064, 0]
click at [962, 287] on link "uitwerkingen bekijken" at bounding box center [971, 287] width 128 height 20
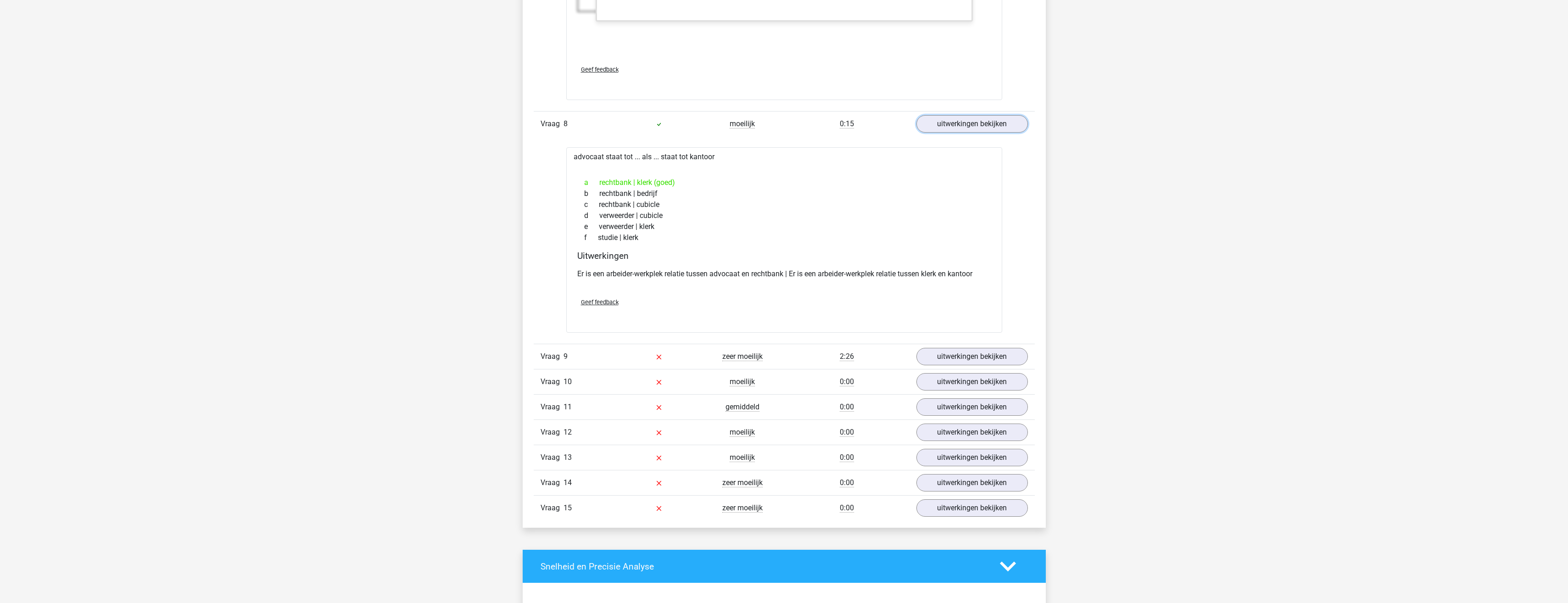
scroll to position [2248, 0]
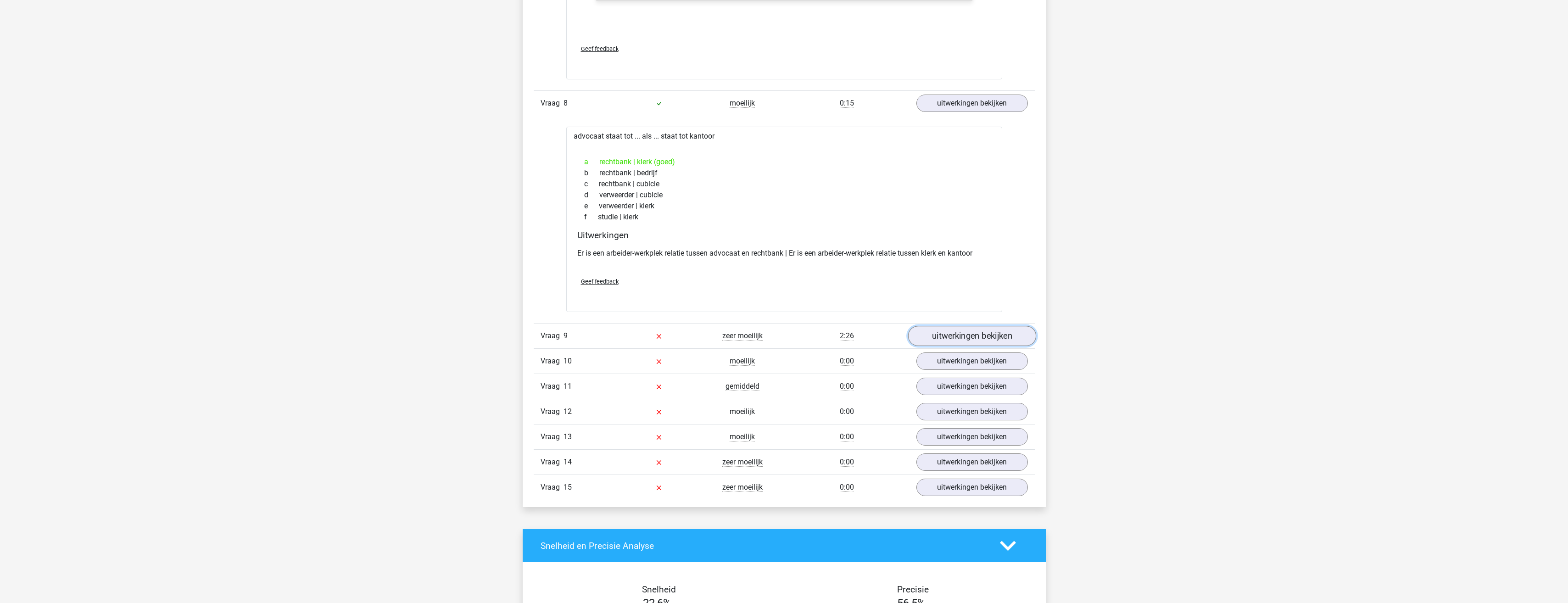
click at [947, 336] on link "uitwerkingen bekijken" at bounding box center [971, 335] width 128 height 20
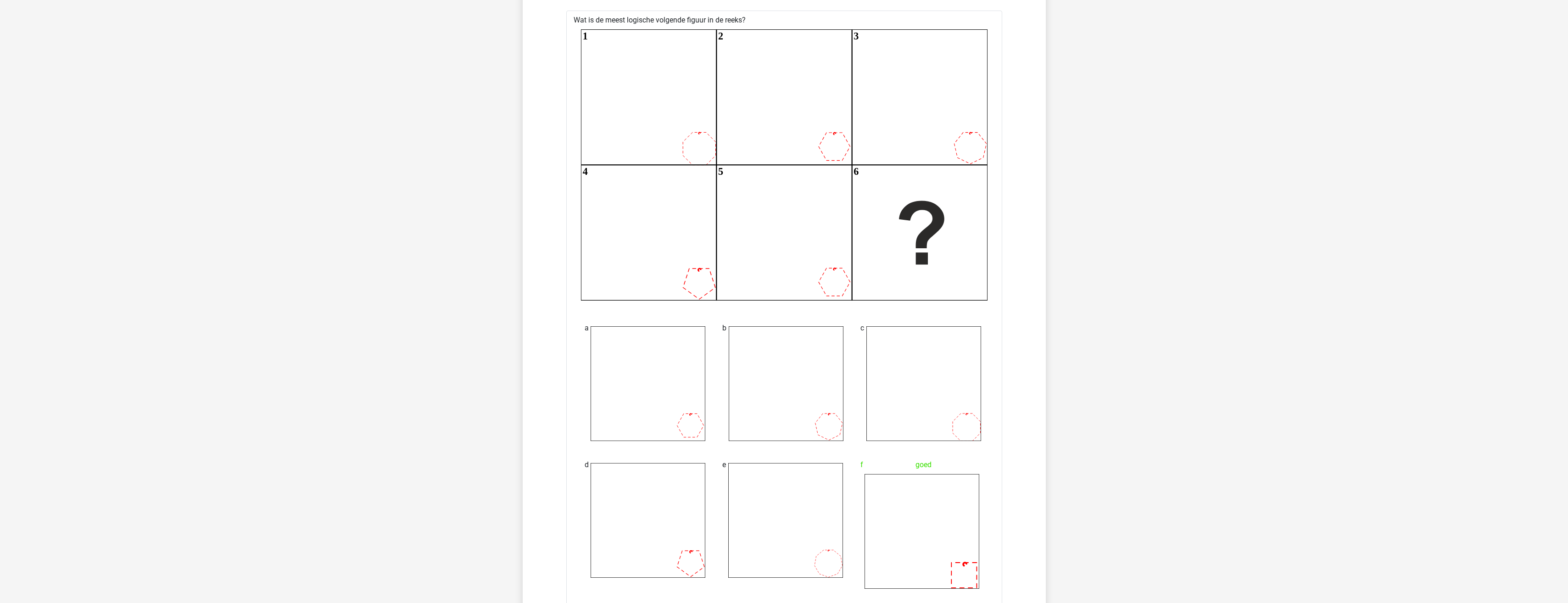
scroll to position [2589, 0]
drag, startPoint x: 758, startPoint y: 25, endPoint x: 572, endPoint y: 27, distance: 186.0
click at [572, 27] on div "Wat is de meest logische volgende figuur in de reeks? 1 2 3 4 5 6 a b c" at bounding box center [784, 480] width 436 height 924
copy div "Wat is de meest logische volgende figuur in de reeks?"
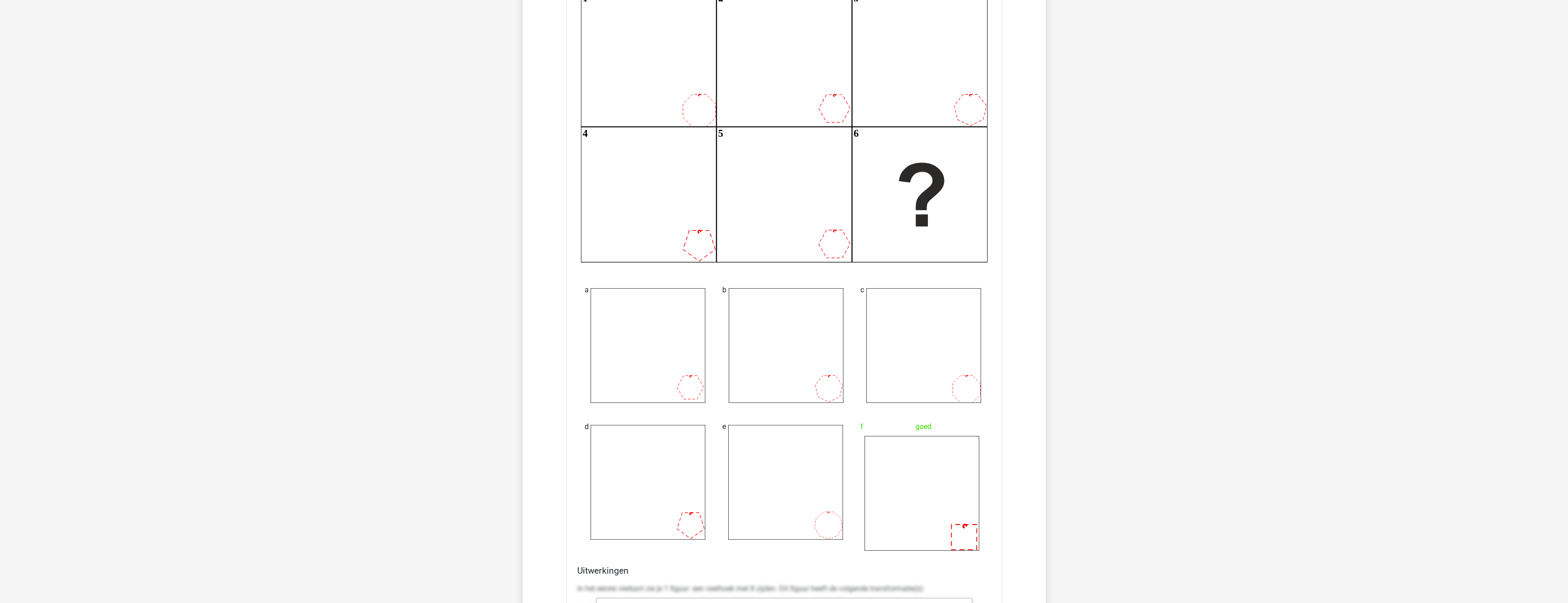
scroll to position [2634, 0]
click at [915, 457] on icon at bounding box center [922, 493] width 115 height 115
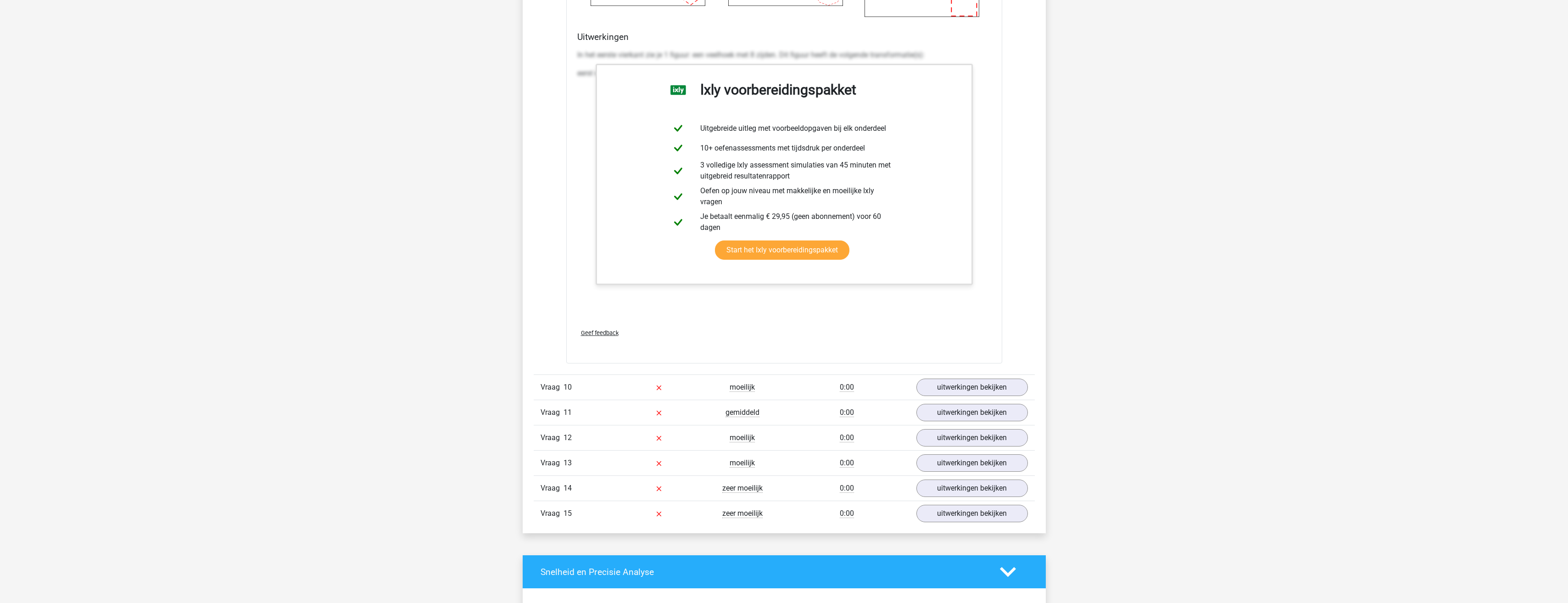
scroll to position [3185, 0]
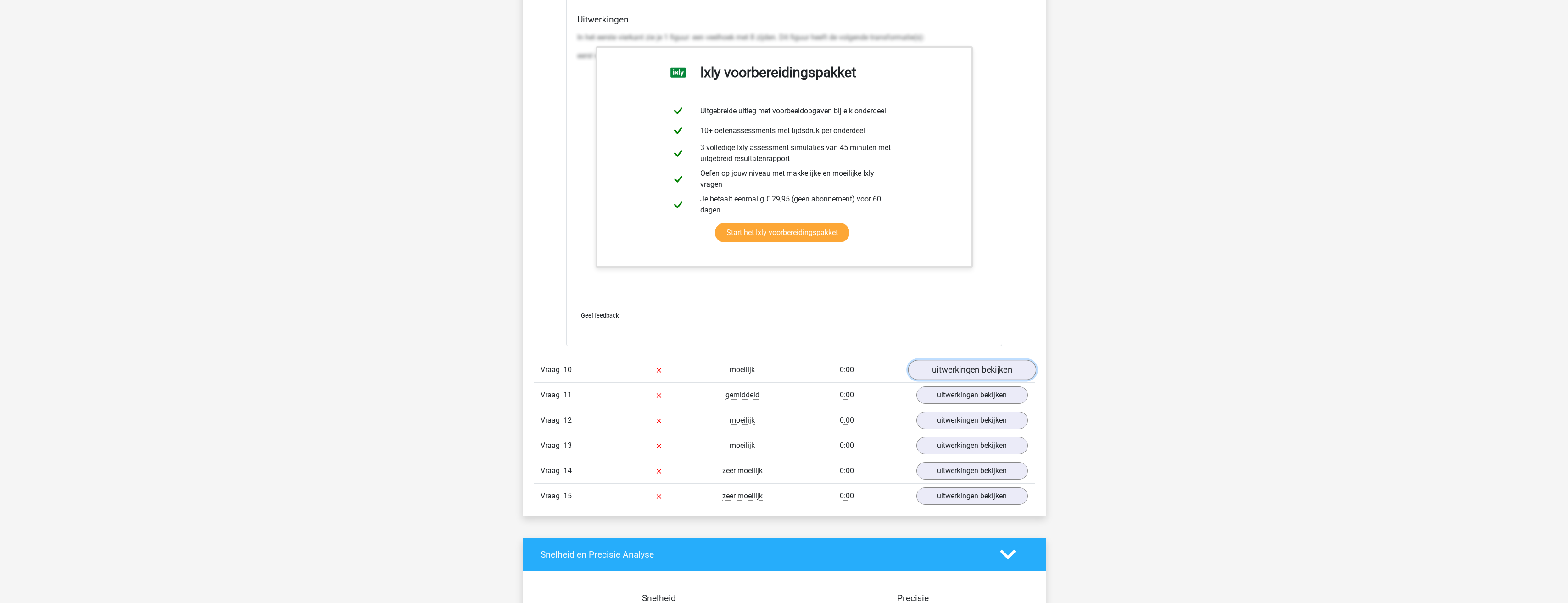
click at [955, 371] on link "uitwerkingen bekijken" at bounding box center [971, 369] width 128 height 20
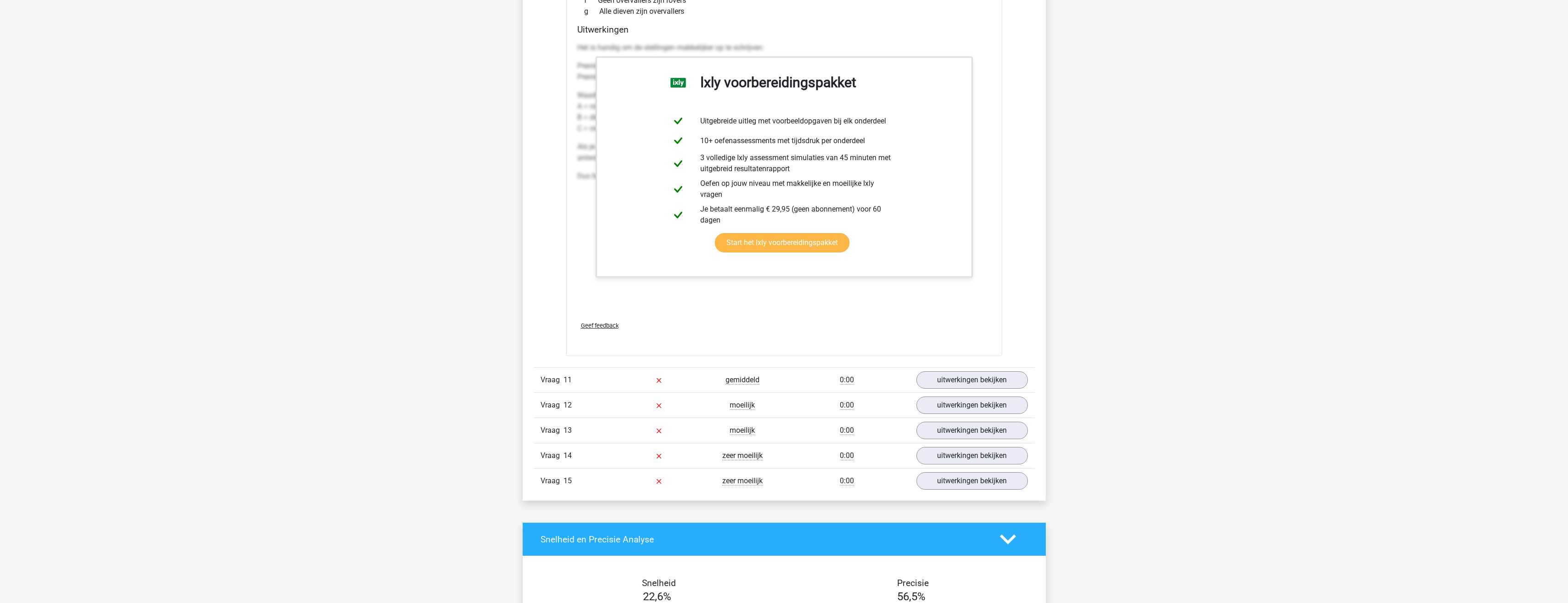
scroll to position [3781, 0]
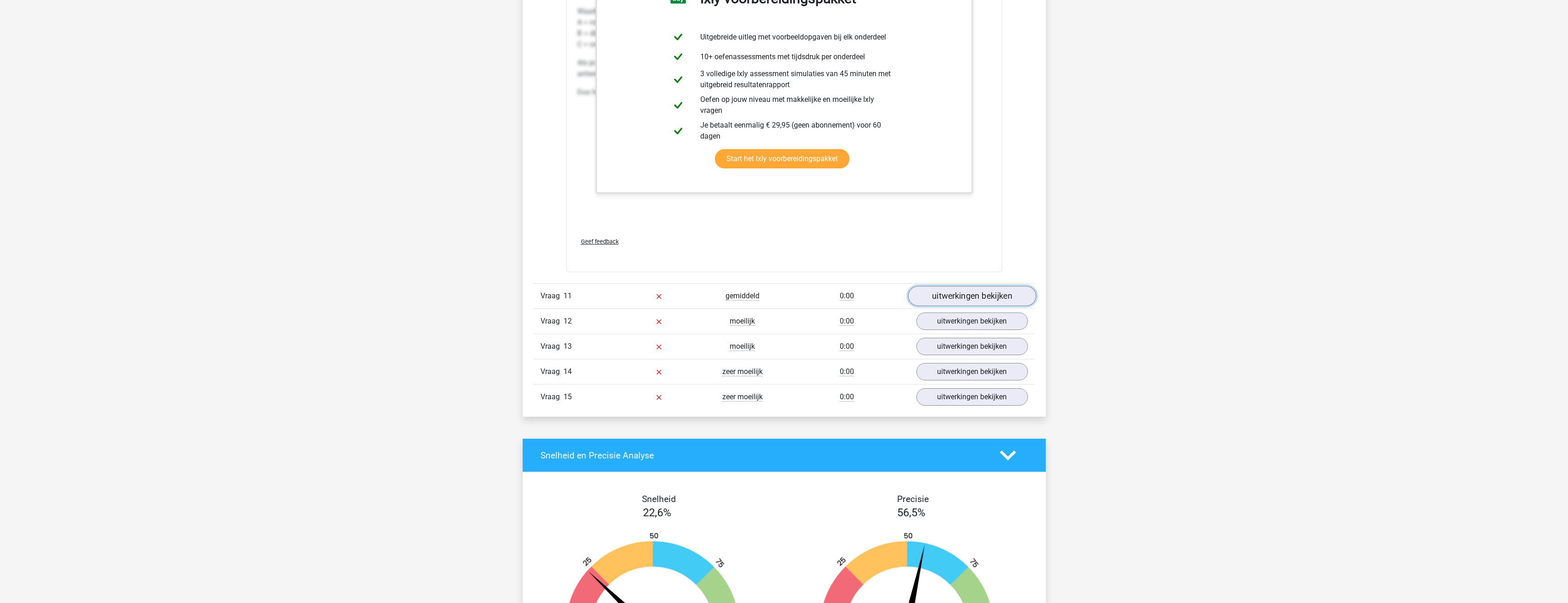
click at [930, 293] on link "uitwerkingen bekijken" at bounding box center [971, 296] width 128 height 20
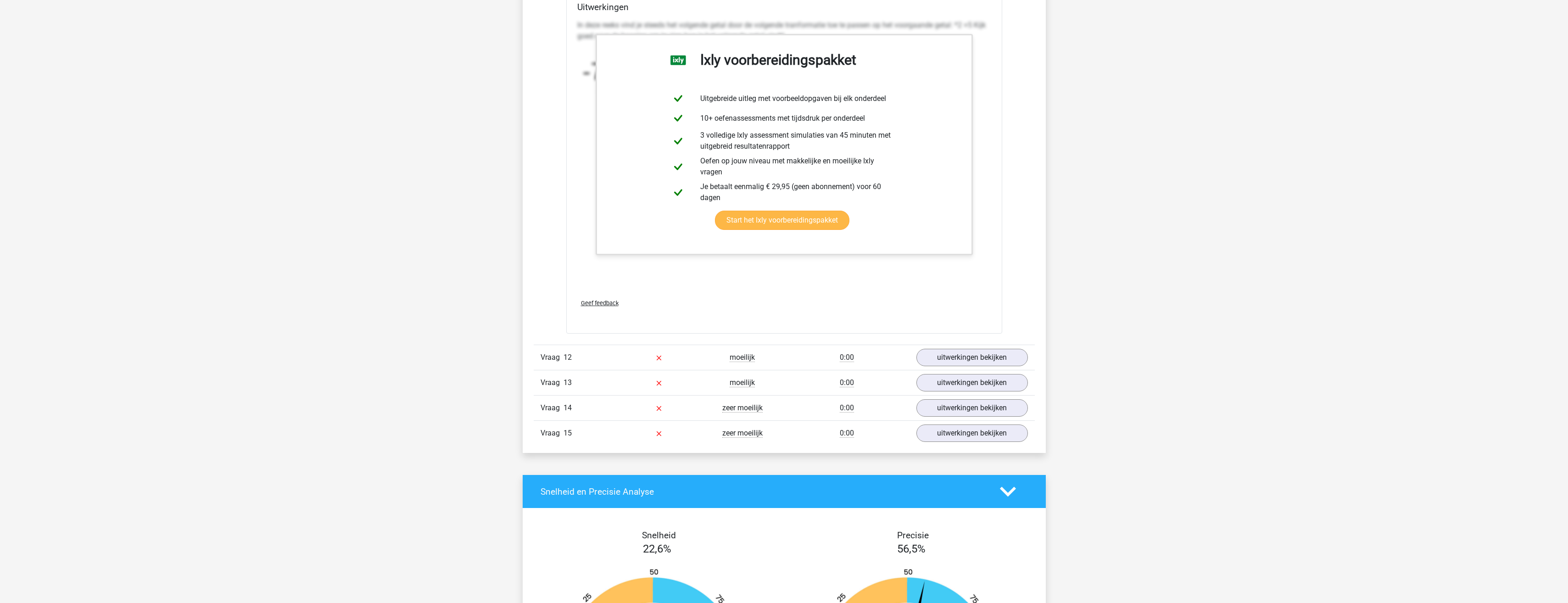
scroll to position [4378, 0]
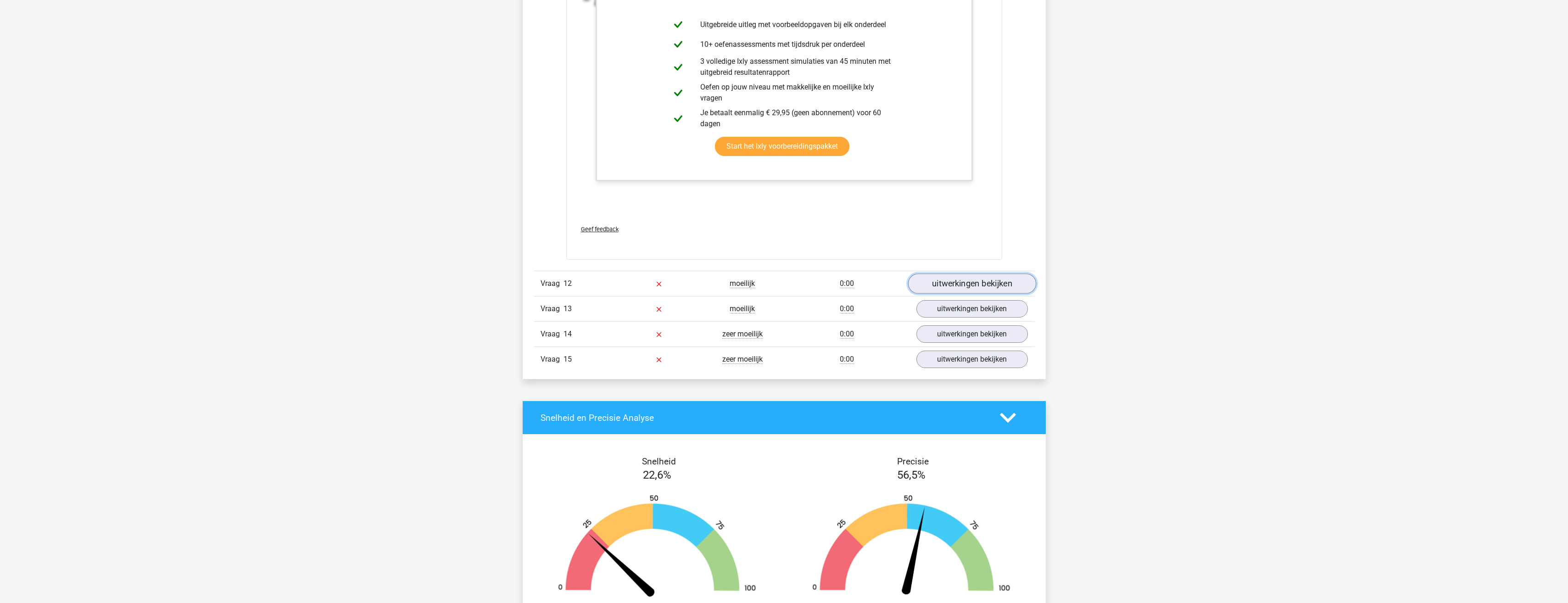
click at [963, 283] on link "uitwerkingen bekijken" at bounding box center [971, 283] width 128 height 20
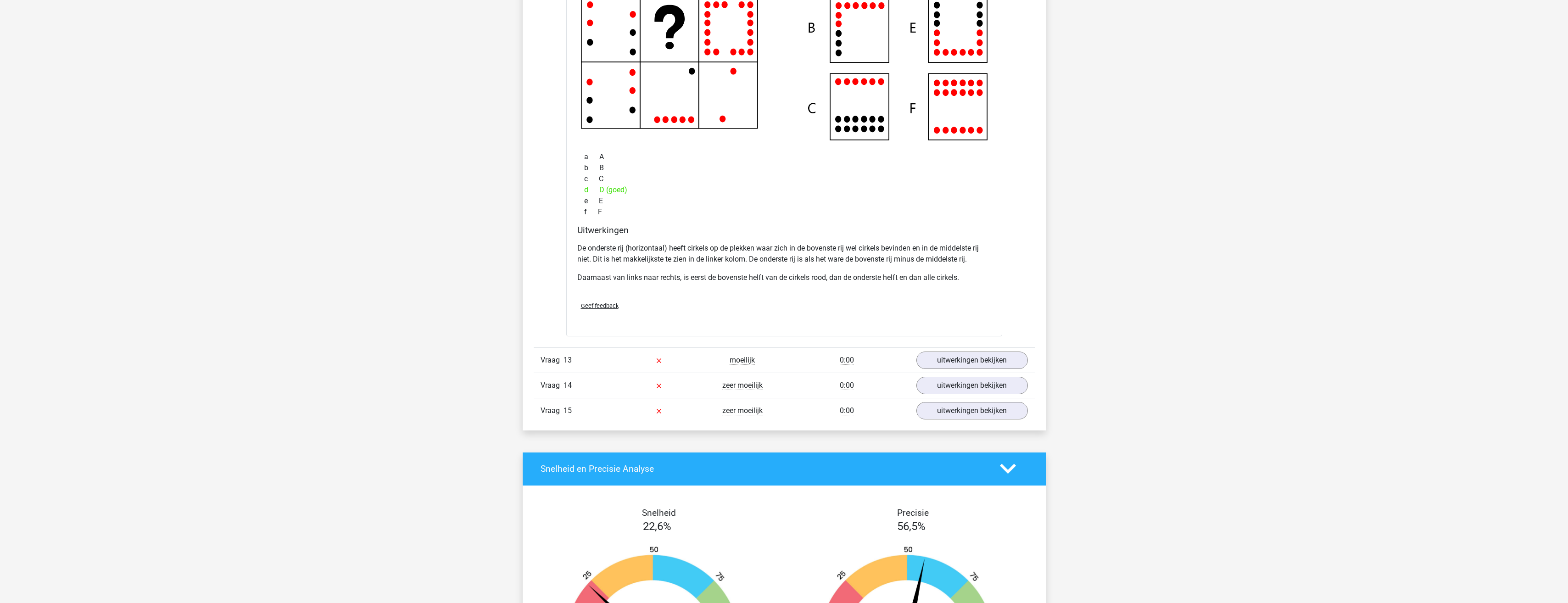
scroll to position [4790, 0]
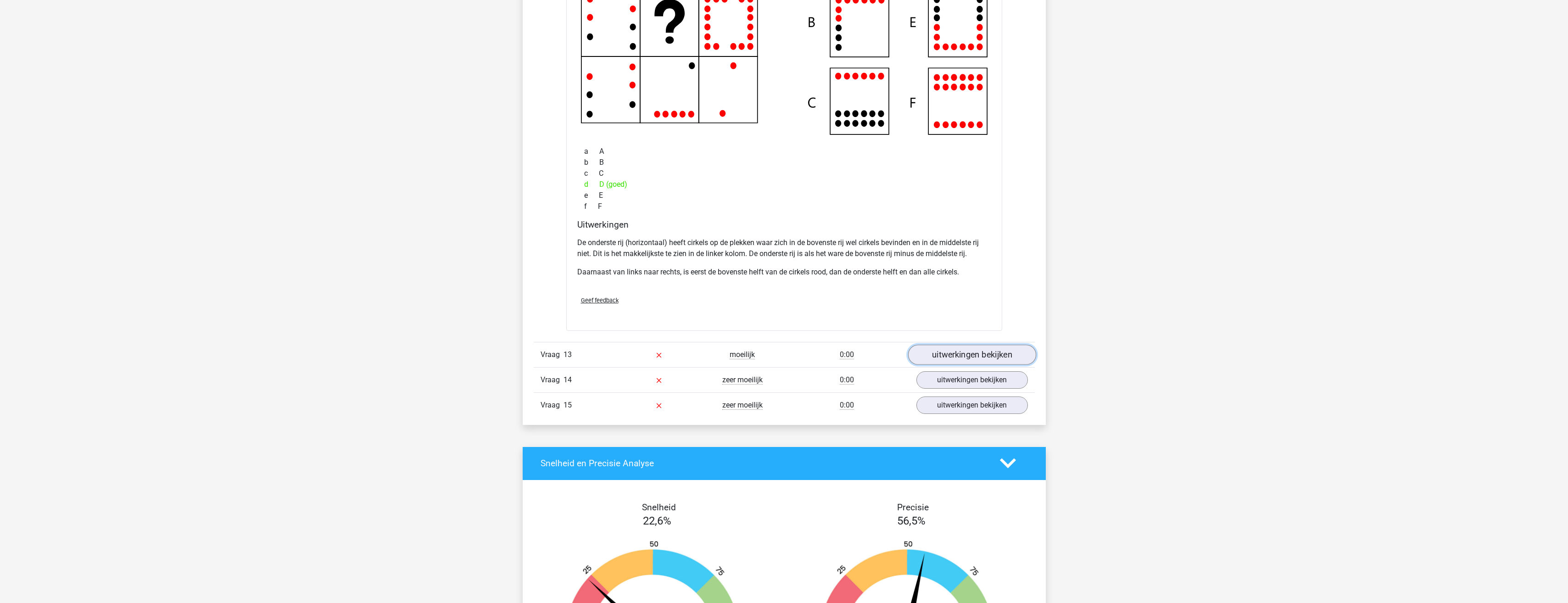
click at [962, 353] on link "uitwerkingen bekijken" at bounding box center [971, 354] width 128 height 20
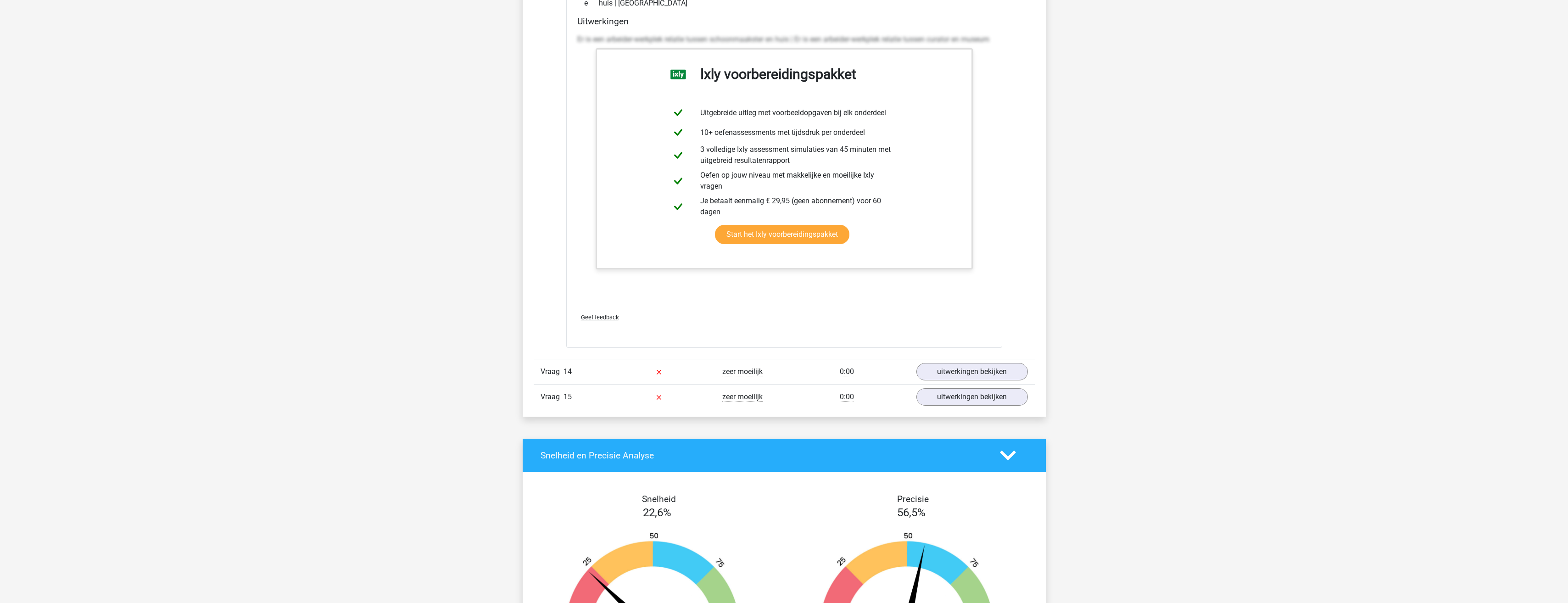
scroll to position [5249, 0]
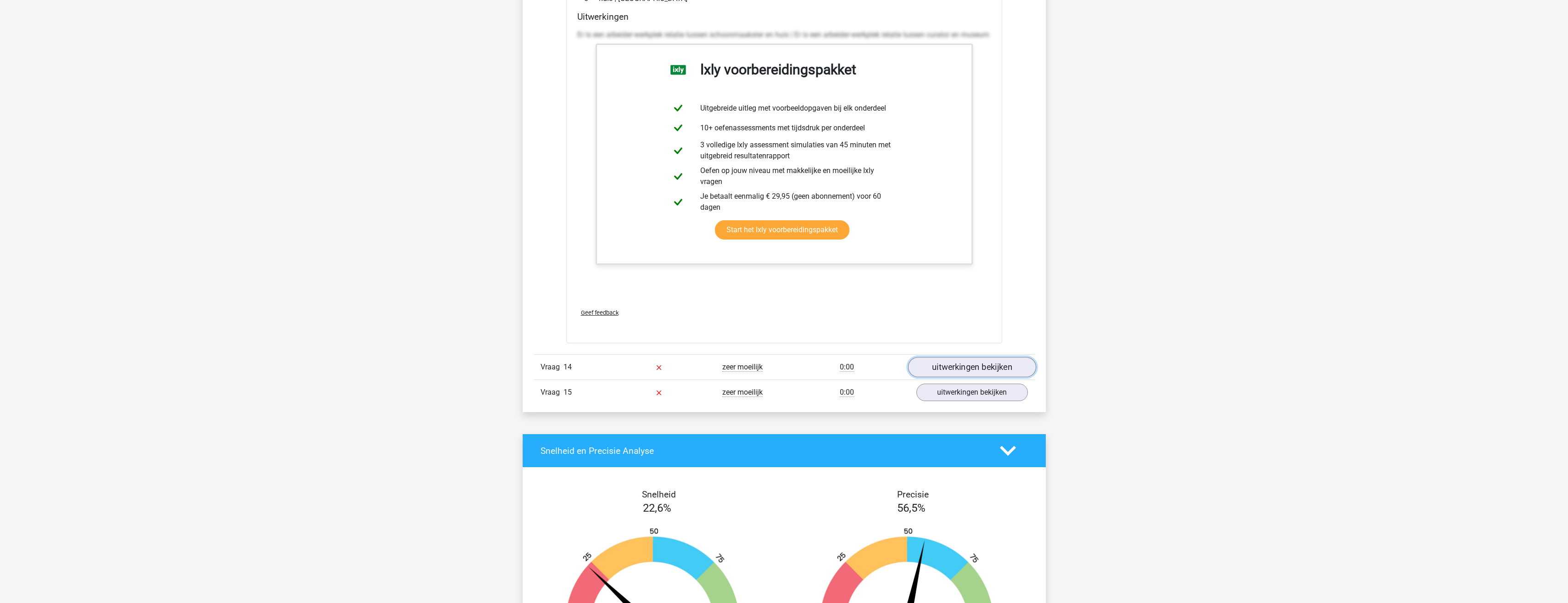
click at [954, 372] on link "uitwerkingen bekijken" at bounding box center [971, 366] width 128 height 20
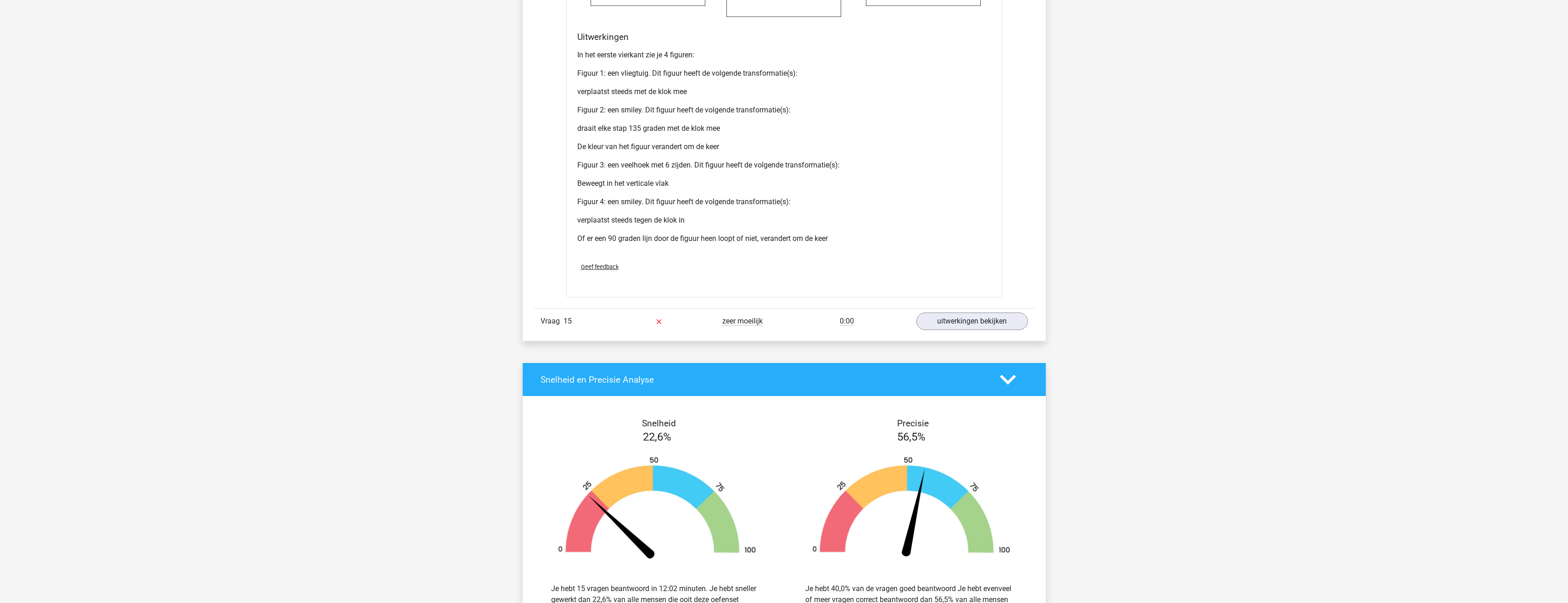
scroll to position [6212, 0]
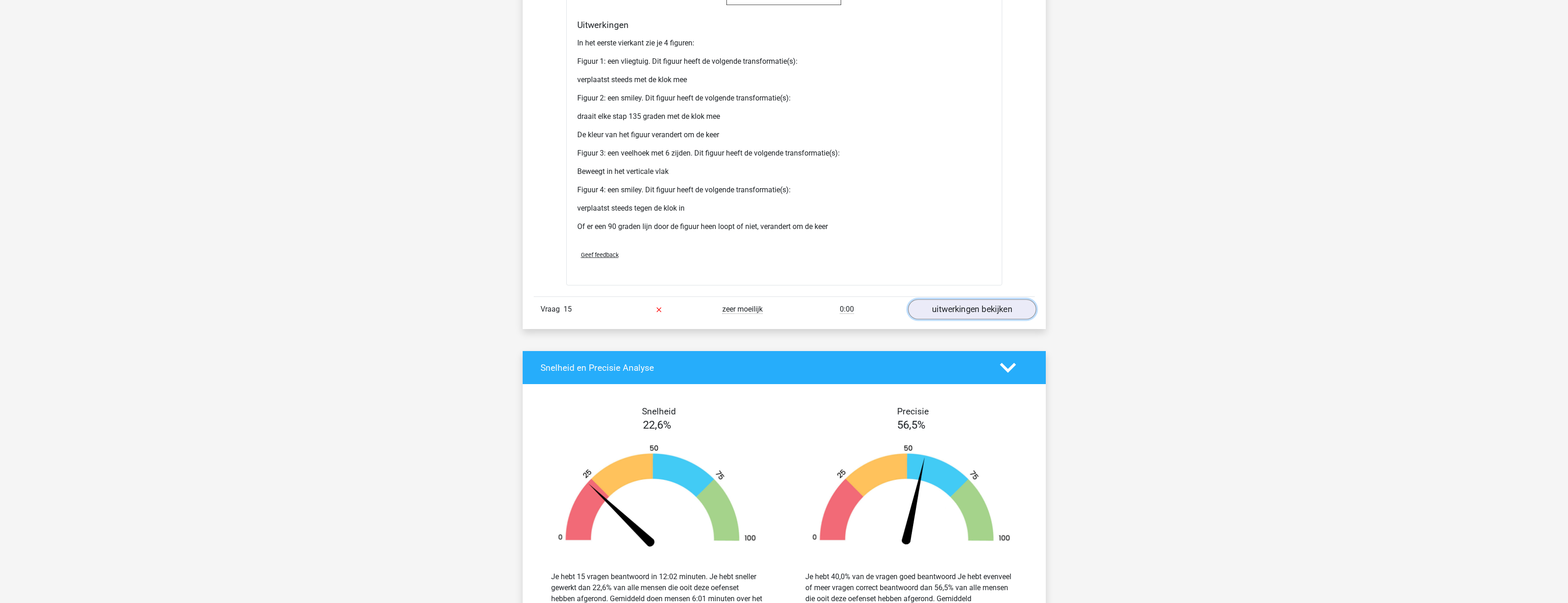
click at [956, 307] on link "uitwerkingen bekijken" at bounding box center [971, 309] width 128 height 20
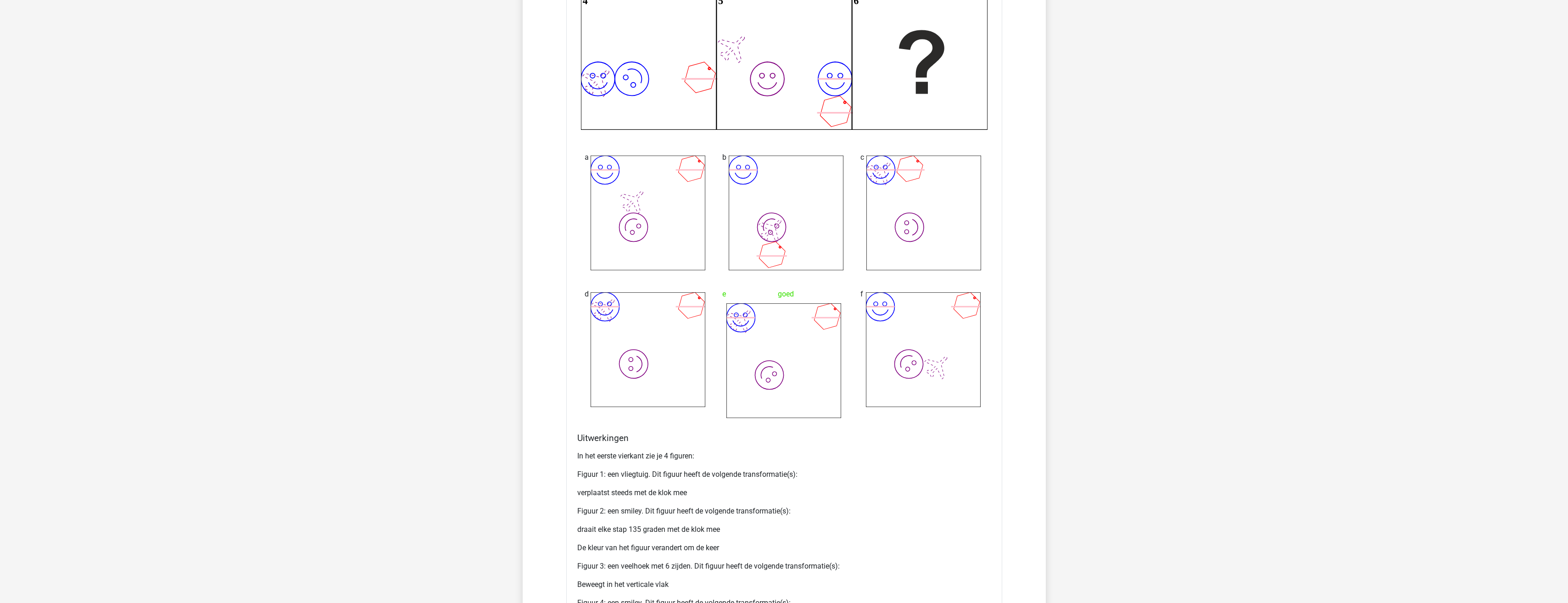
scroll to position [5525, 0]
